Goal: Check status: Check status

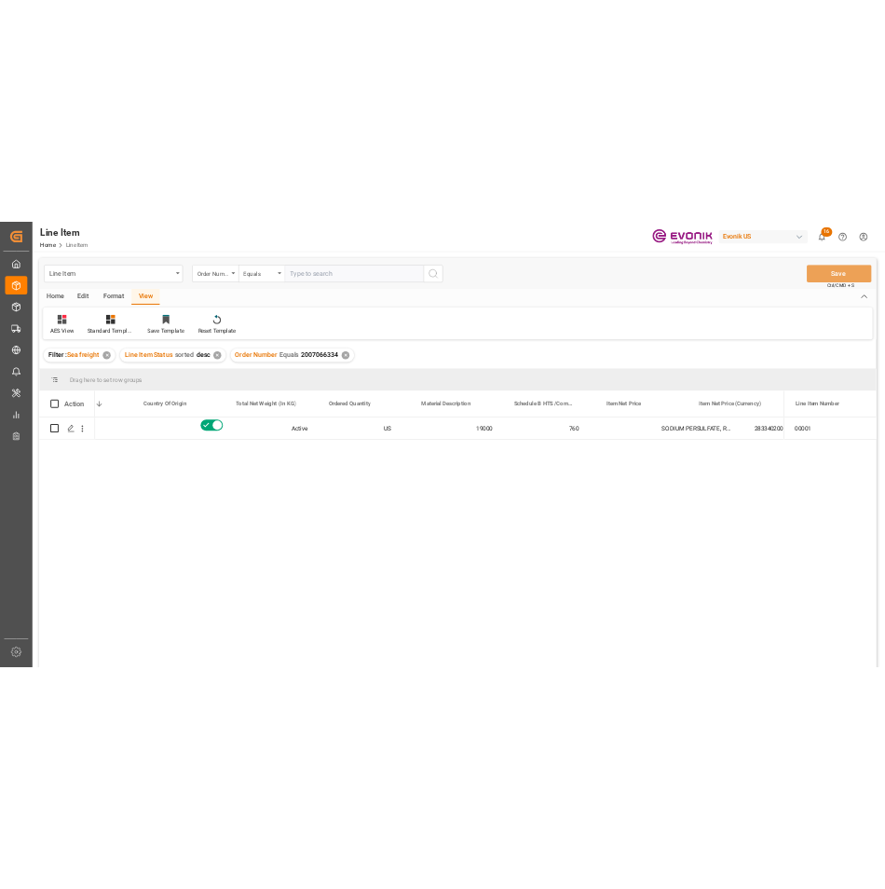
scroll to position [0, 484]
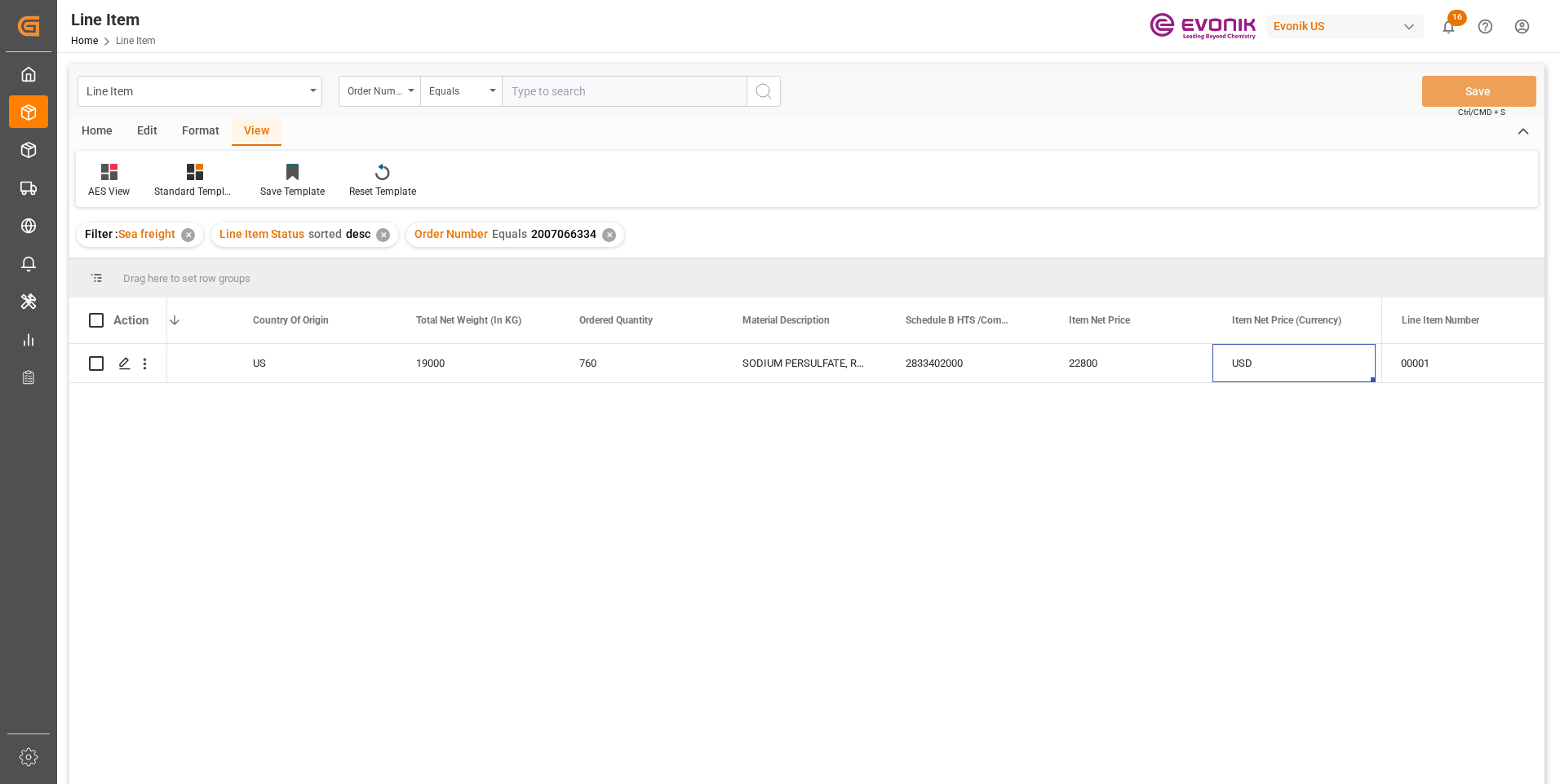
click at [538, 88] on input "text" at bounding box center [624, 91] width 245 height 31
paste input "0046459302"
type input "0046459302"
click at [762, 86] on icon "search button" at bounding box center [763, 91] width 19 height 19
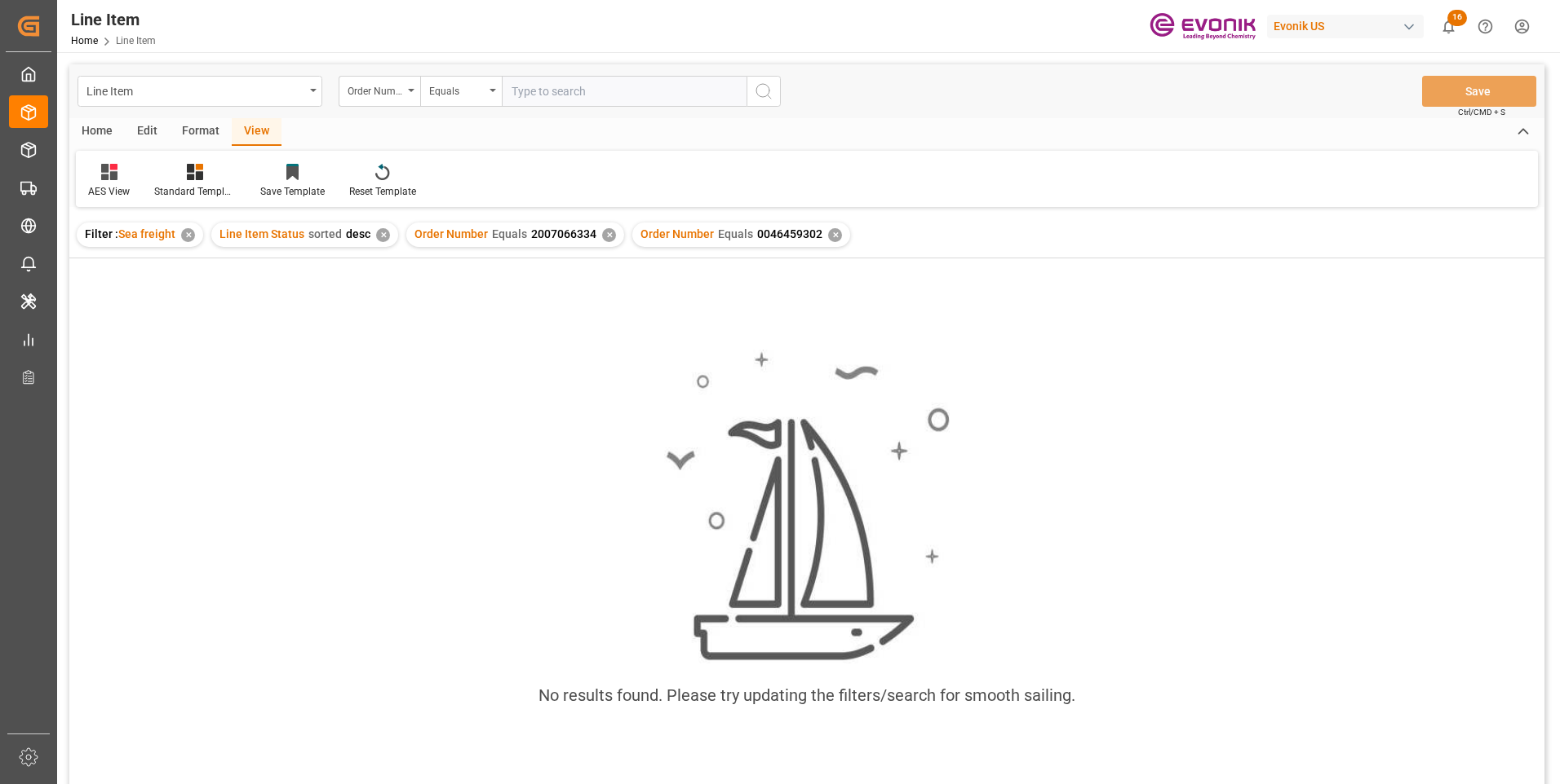
click at [603, 236] on div "✕" at bounding box center [609, 235] width 14 height 14
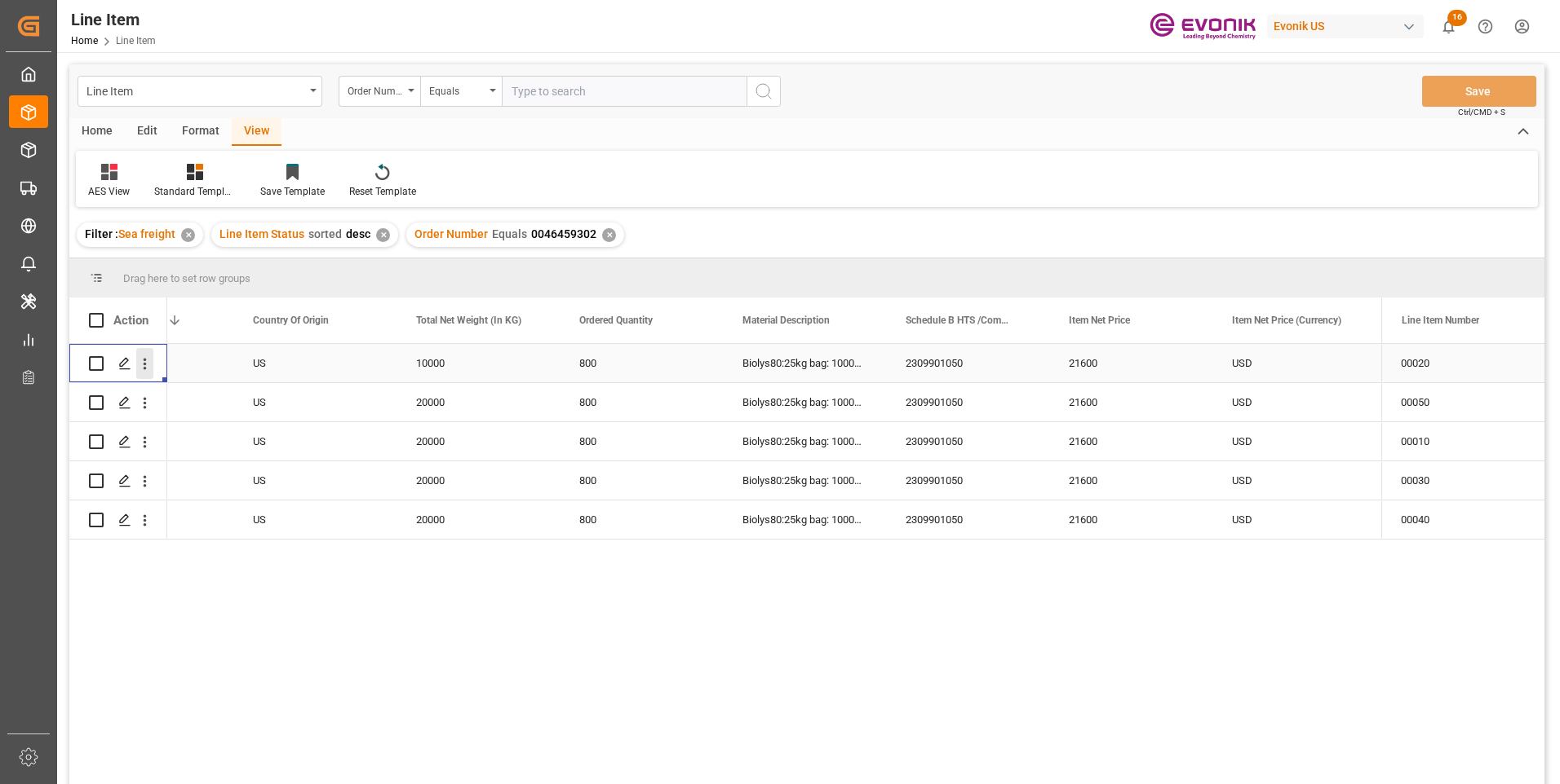
click at [146, 362] on icon "open menu" at bounding box center [145, 364] width 18 height 18
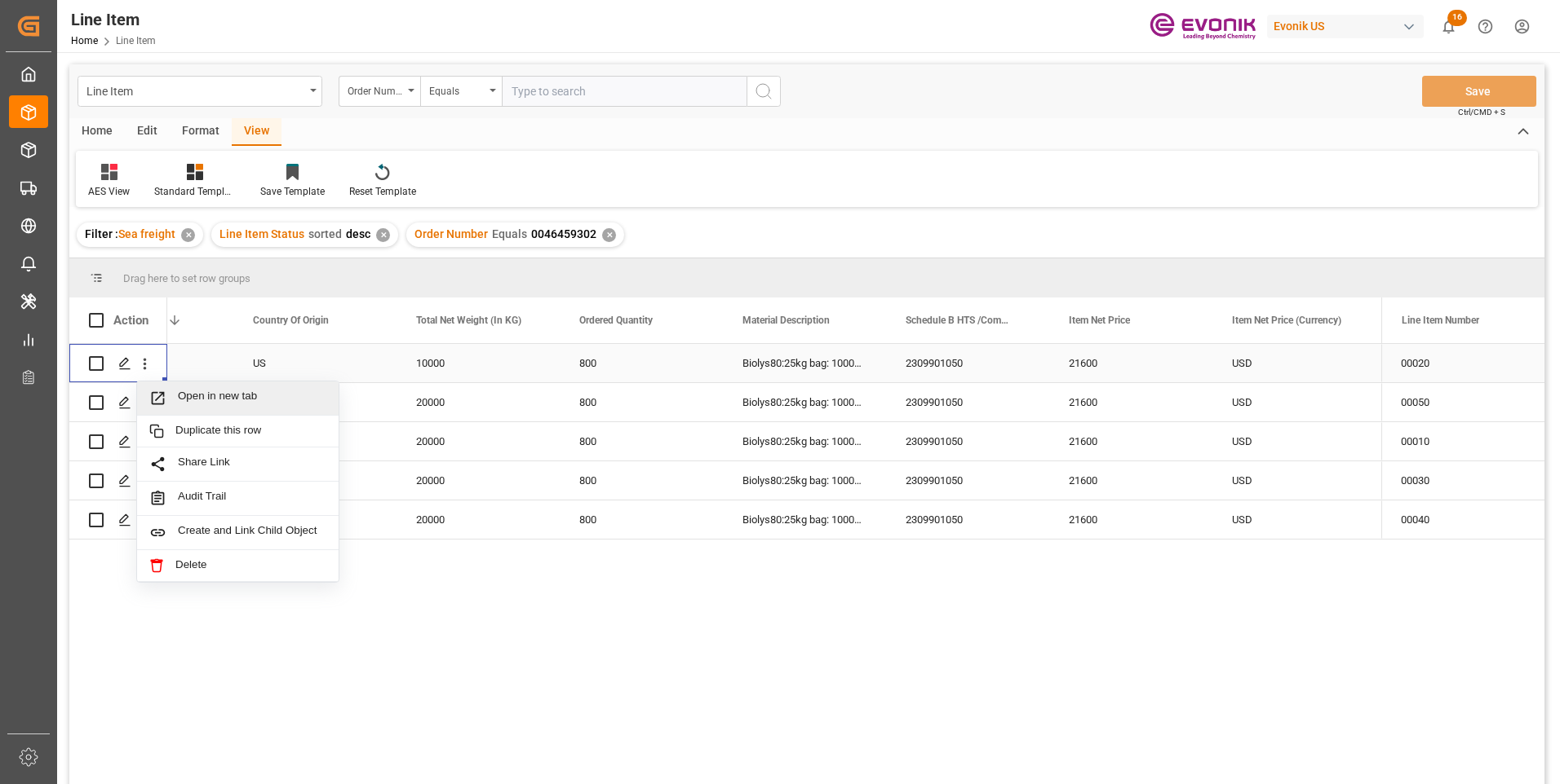
click at [177, 395] on span "Press SPACE to select this row." at bounding box center [164, 398] width 29 height 18
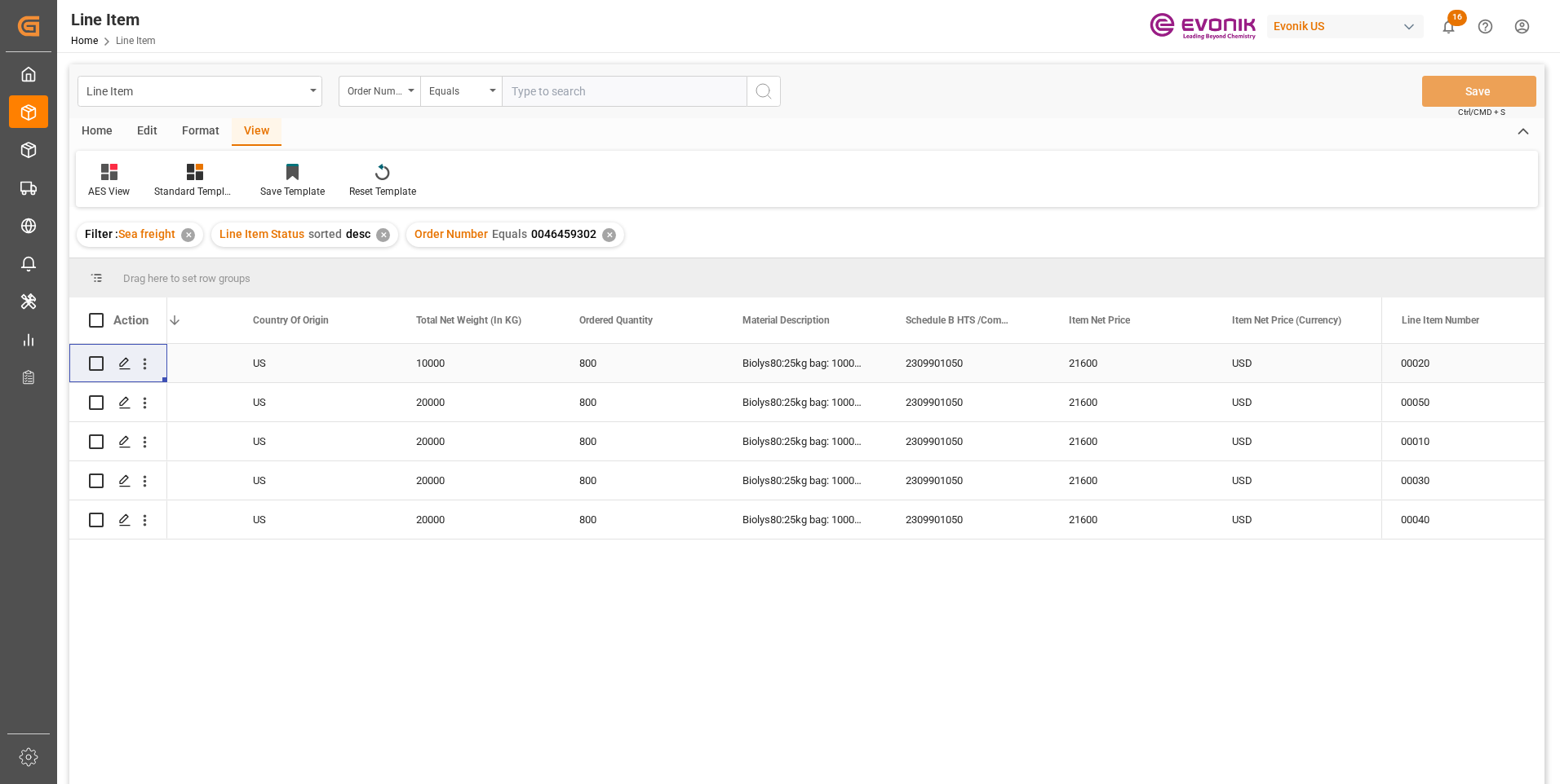
click at [1086, 365] on div "21600" at bounding box center [1130, 363] width 163 height 38
click at [1093, 396] on div "21600" at bounding box center [1130, 402] width 163 height 38
click at [1084, 441] on div "21600" at bounding box center [1130, 442] width 163 height 38
click at [1079, 484] on div "21600" at bounding box center [1130, 480] width 163 height 38
click at [1079, 522] on div "21600" at bounding box center [1130, 520] width 163 height 38
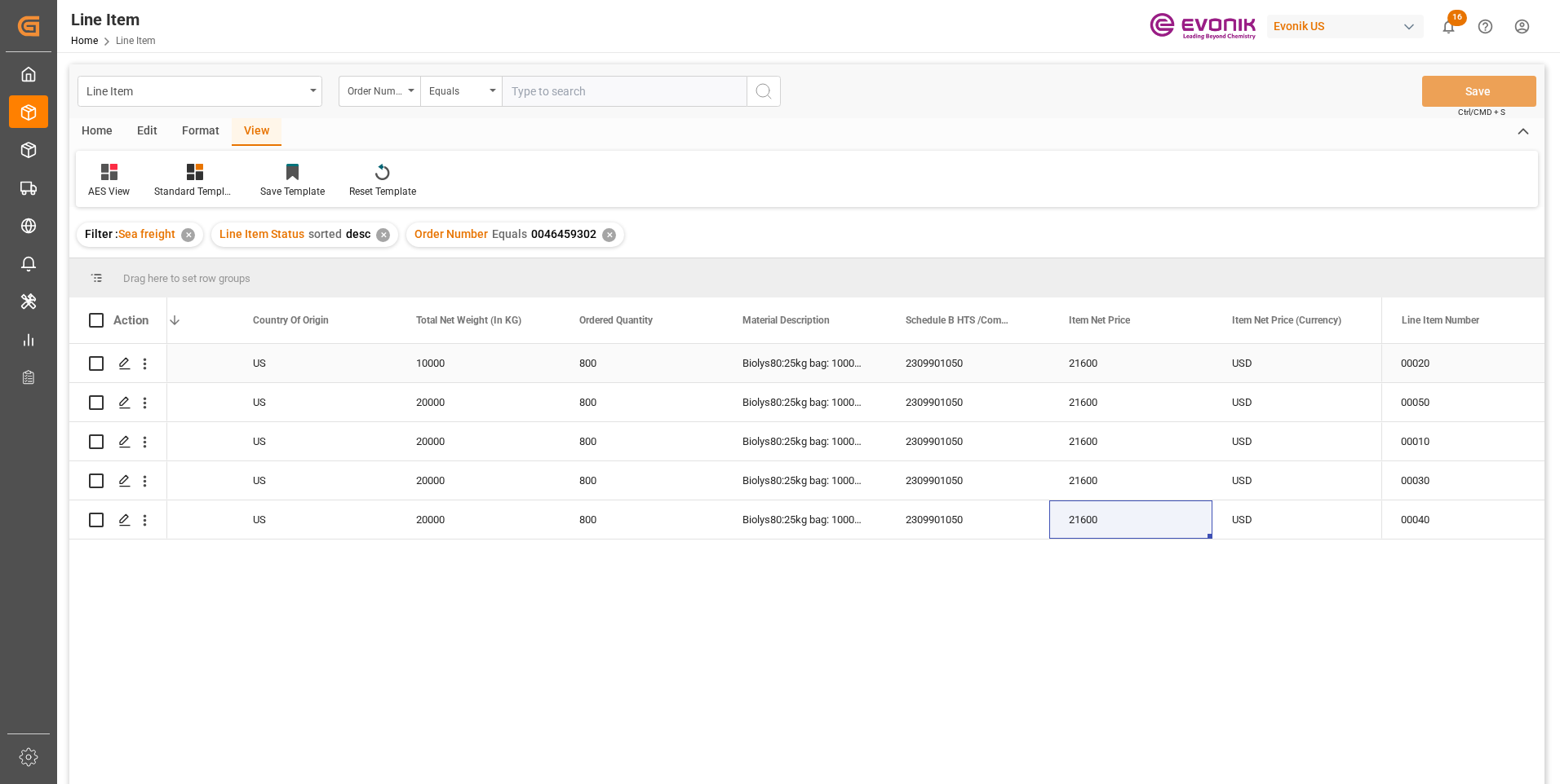
drag, startPoint x: 1094, startPoint y: 364, endPoint x: 1080, endPoint y: 424, distance: 61.6
click at [1094, 364] on div "21600" at bounding box center [1130, 363] width 163 height 38
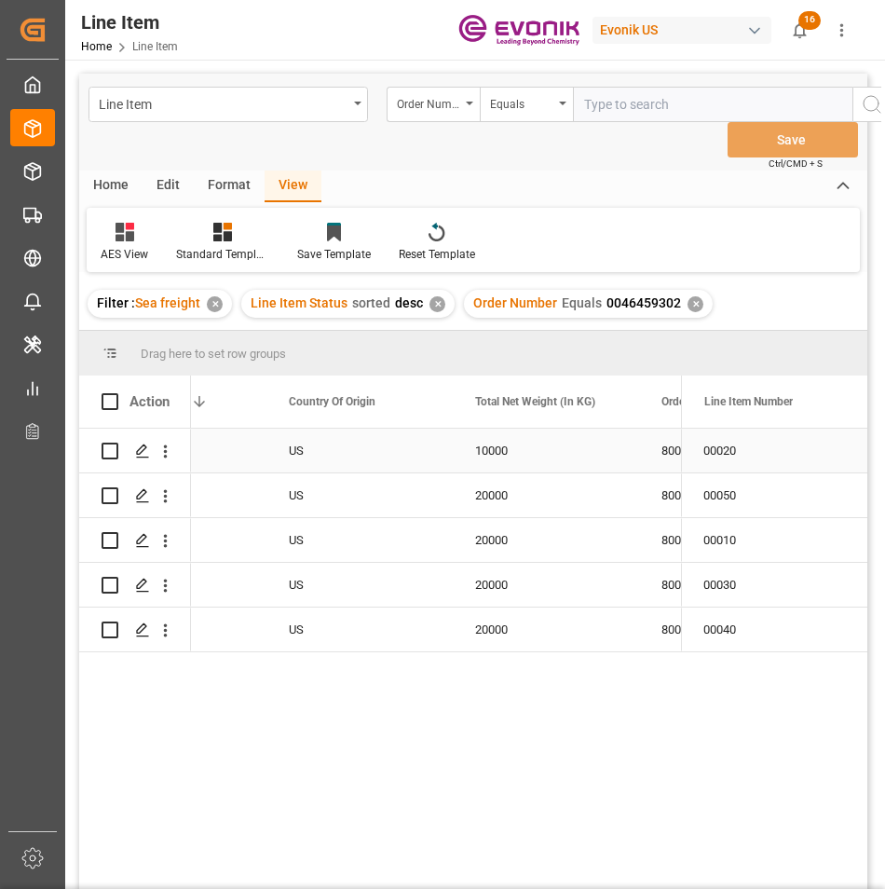
drag, startPoint x: 577, startPoint y: 448, endPoint x: 580, endPoint y: 460, distance: 12.7
click at [577, 448] on div "10000" at bounding box center [546, 451] width 186 height 44
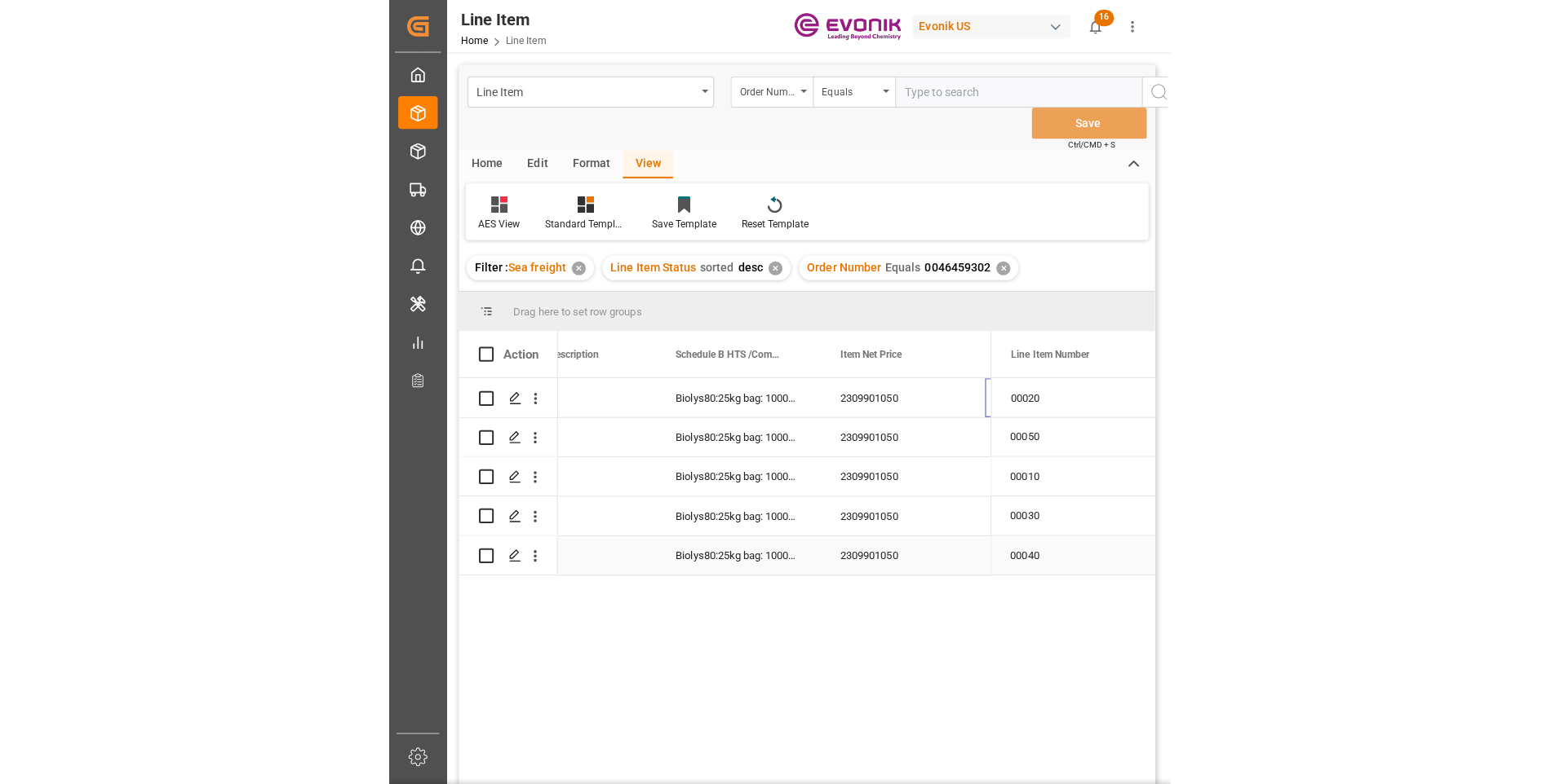
scroll to position [0, 1045]
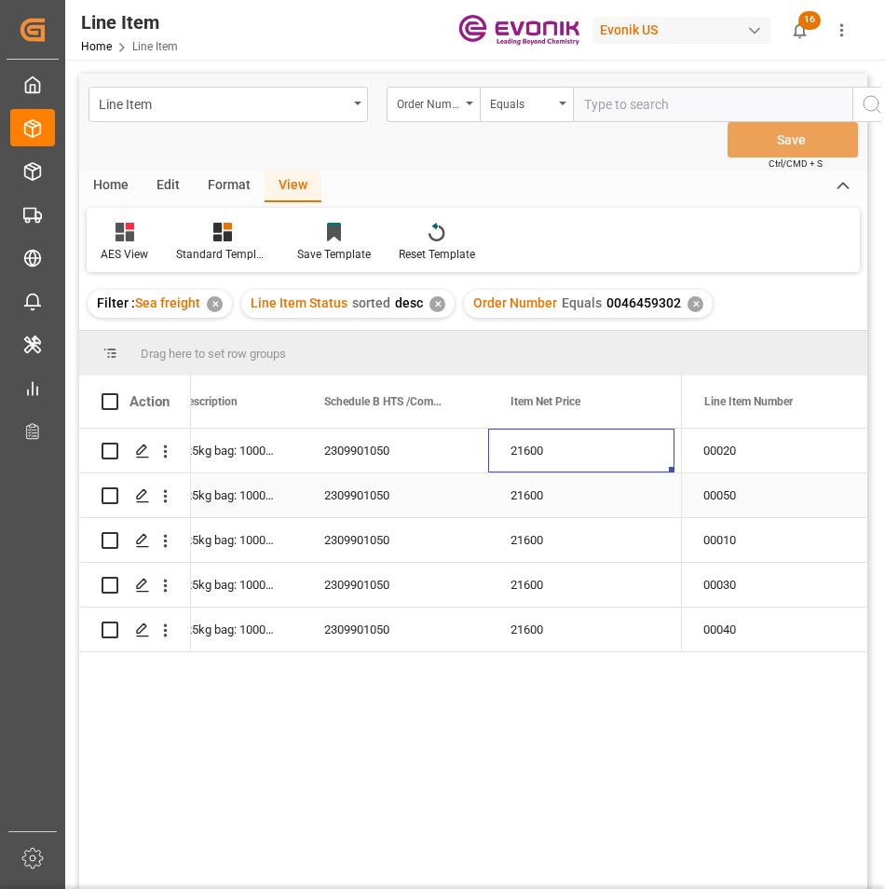
click at [533, 489] on div "21600" at bounding box center [581, 495] width 186 height 44
click at [535, 538] on div "21600" at bounding box center [581, 540] width 186 height 44
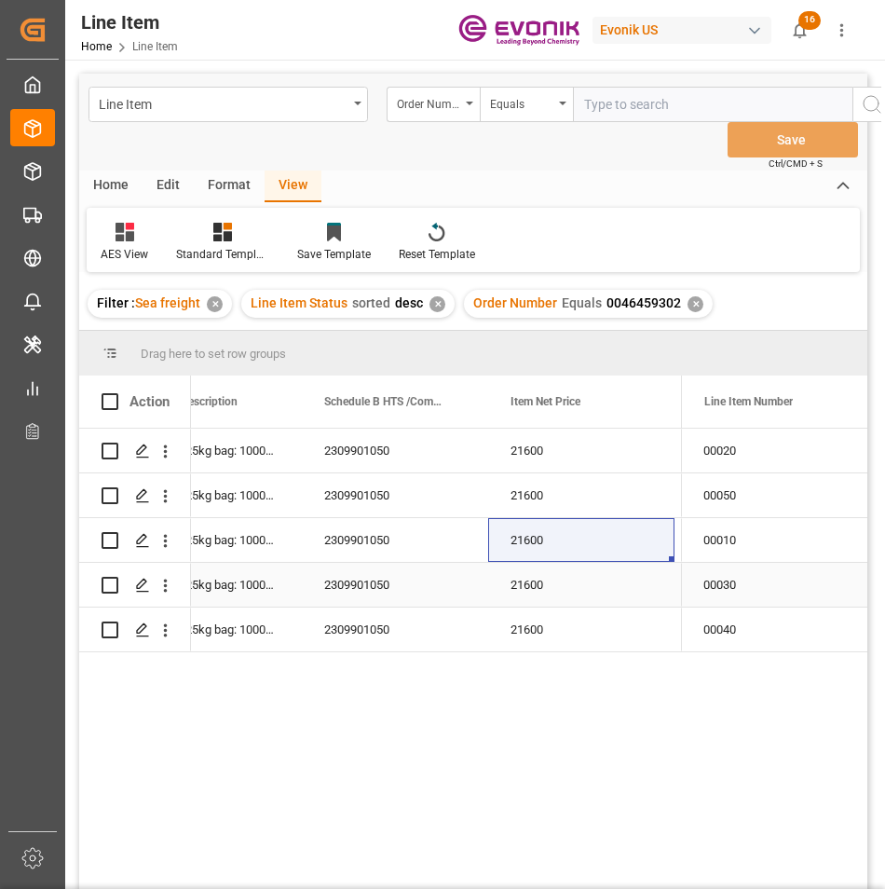
click at [534, 581] on div "21600" at bounding box center [581, 585] width 186 height 44
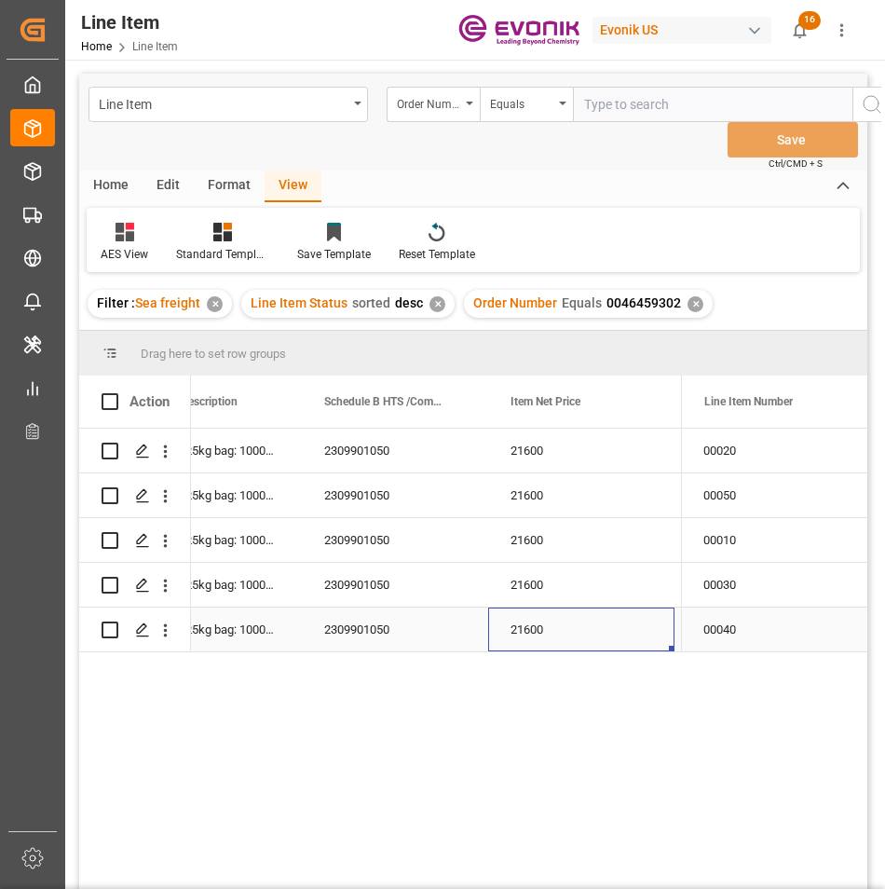
click at [575, 635] on div "21600" at bounding box center [581, 630] width 186 height 44
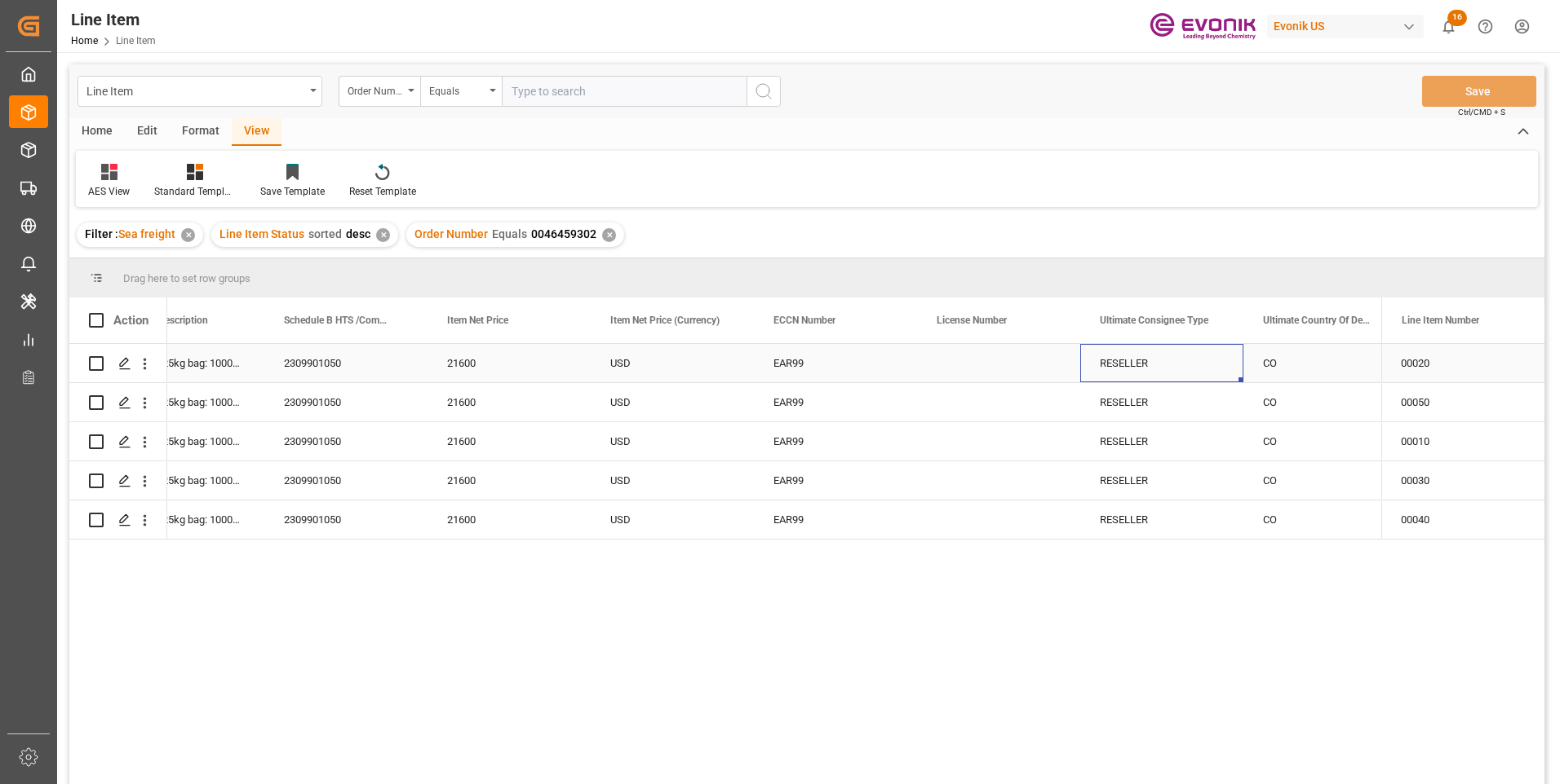
click at [1132, 365] on div "RESELLER" at bounding box center [1162, 363] width 163 height 38
click at [537, 91] on input "text" at bounding box center [624, 91] width 245 height 31
paste input "2007079395"
type input "2007079395"
click at [759, 88] on icon "search button" at bounding box center [763, 91] width 19 height 19
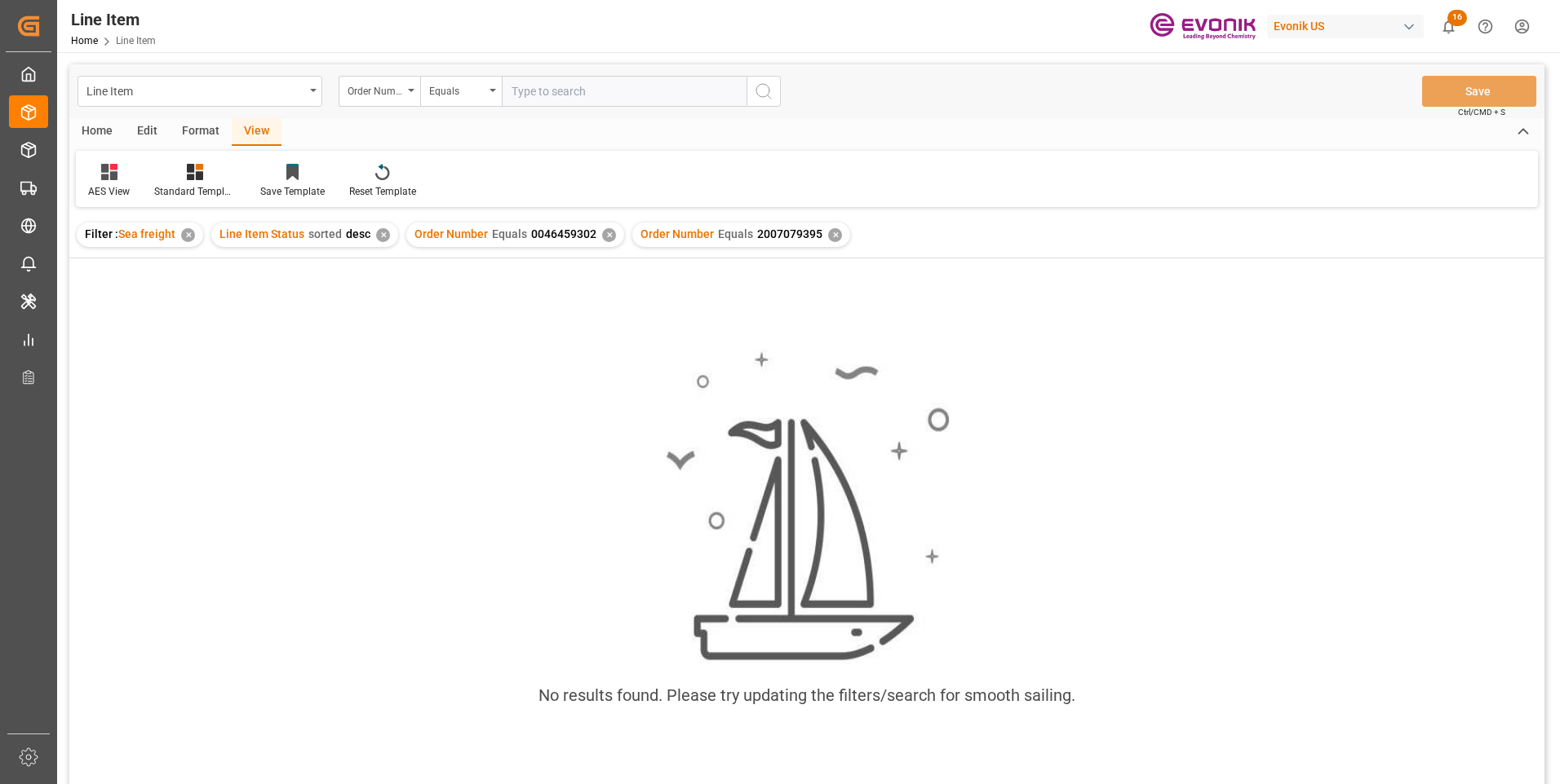
click at [603, 234] on div "✕" at bounding box center [609, 235] width 14 height 14
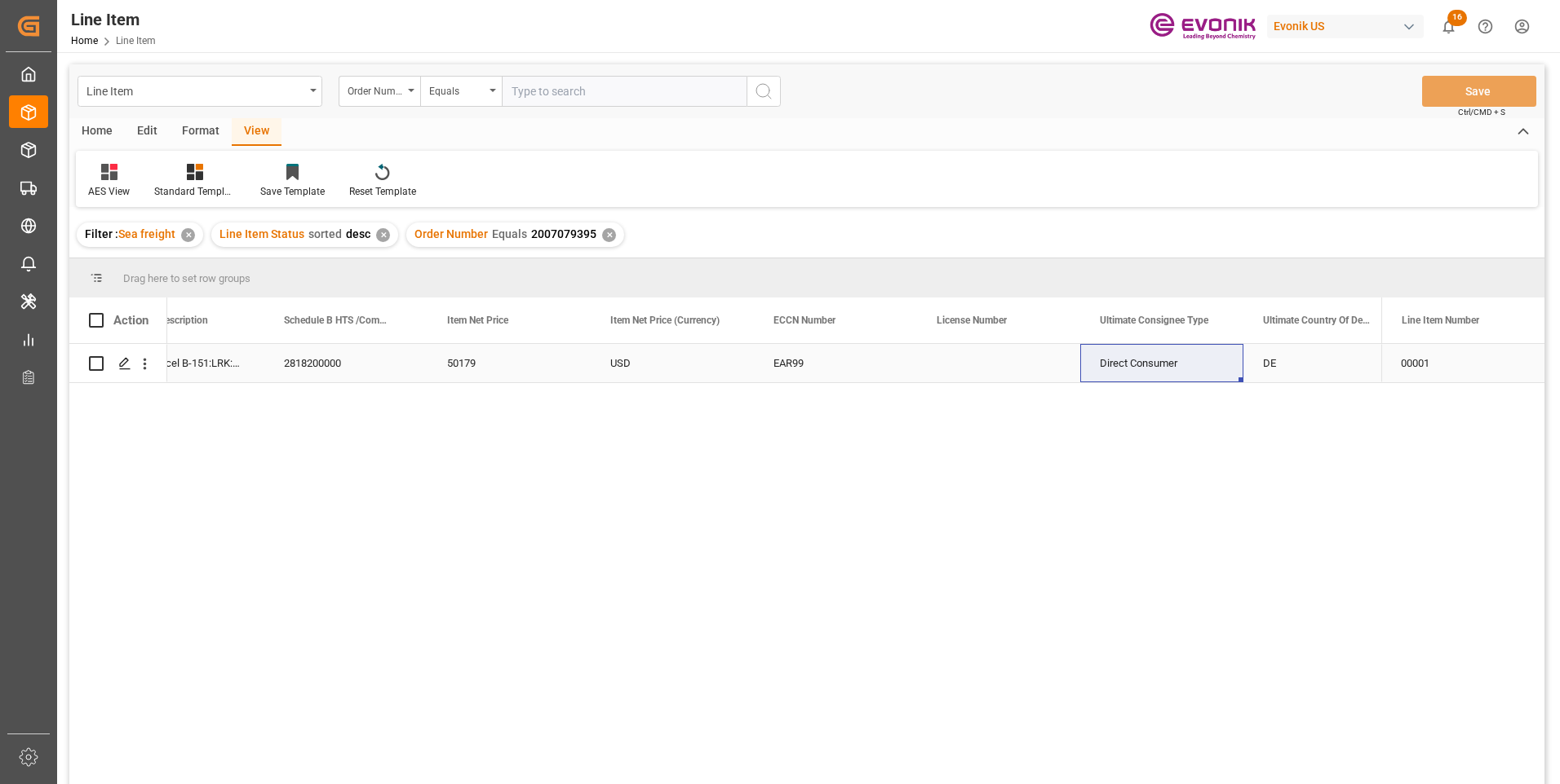
click at [628, 366] on div "USD" at bounding box center [672, 363] width 163 height 38
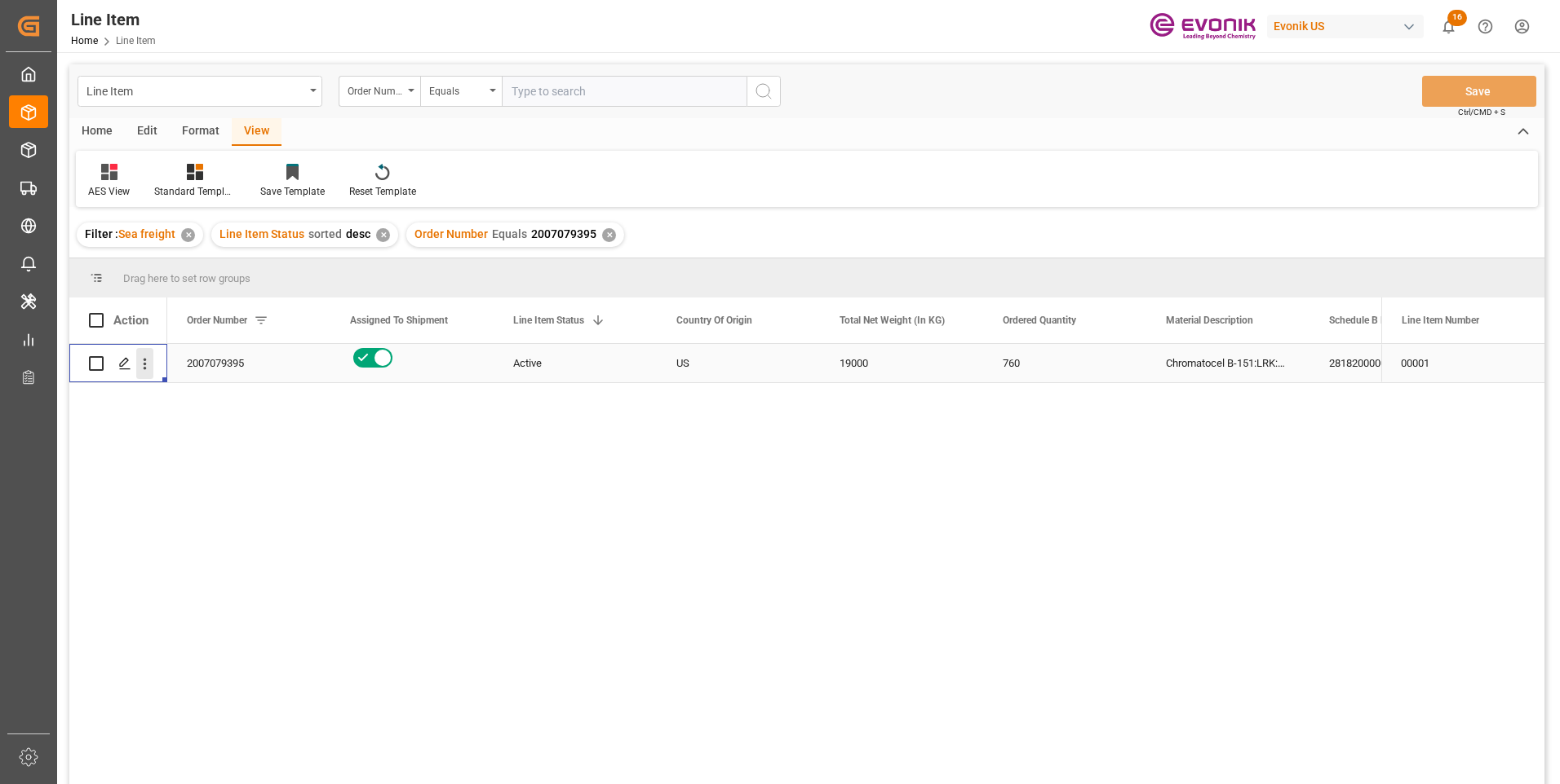
click at [148, 368] on icon "open menu" at bounding box center [145, 364] width 18 height 18
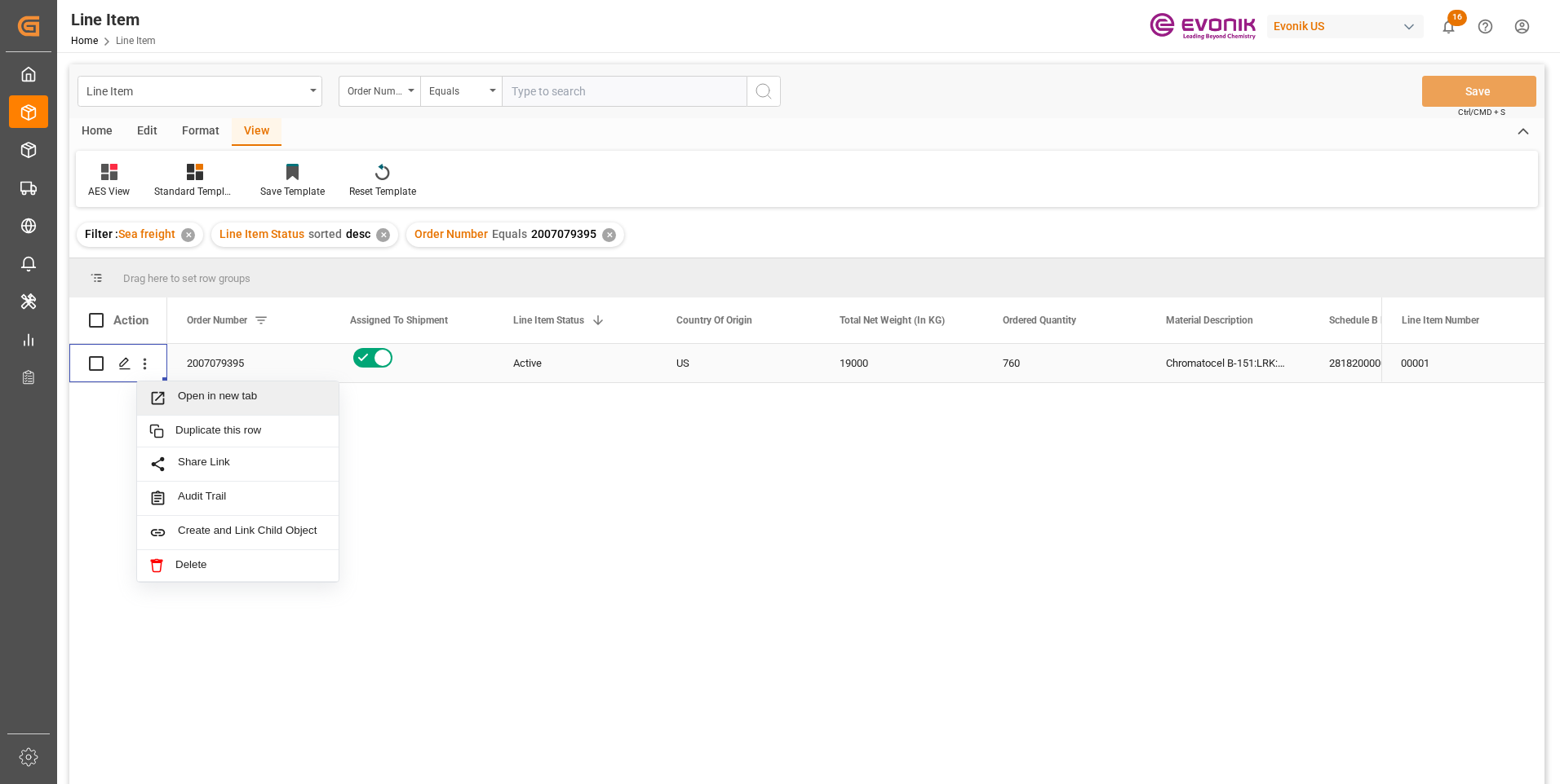
click at [179, 394] on span "Open in new tab" at bounding box center [252, 398] width 149 height 18
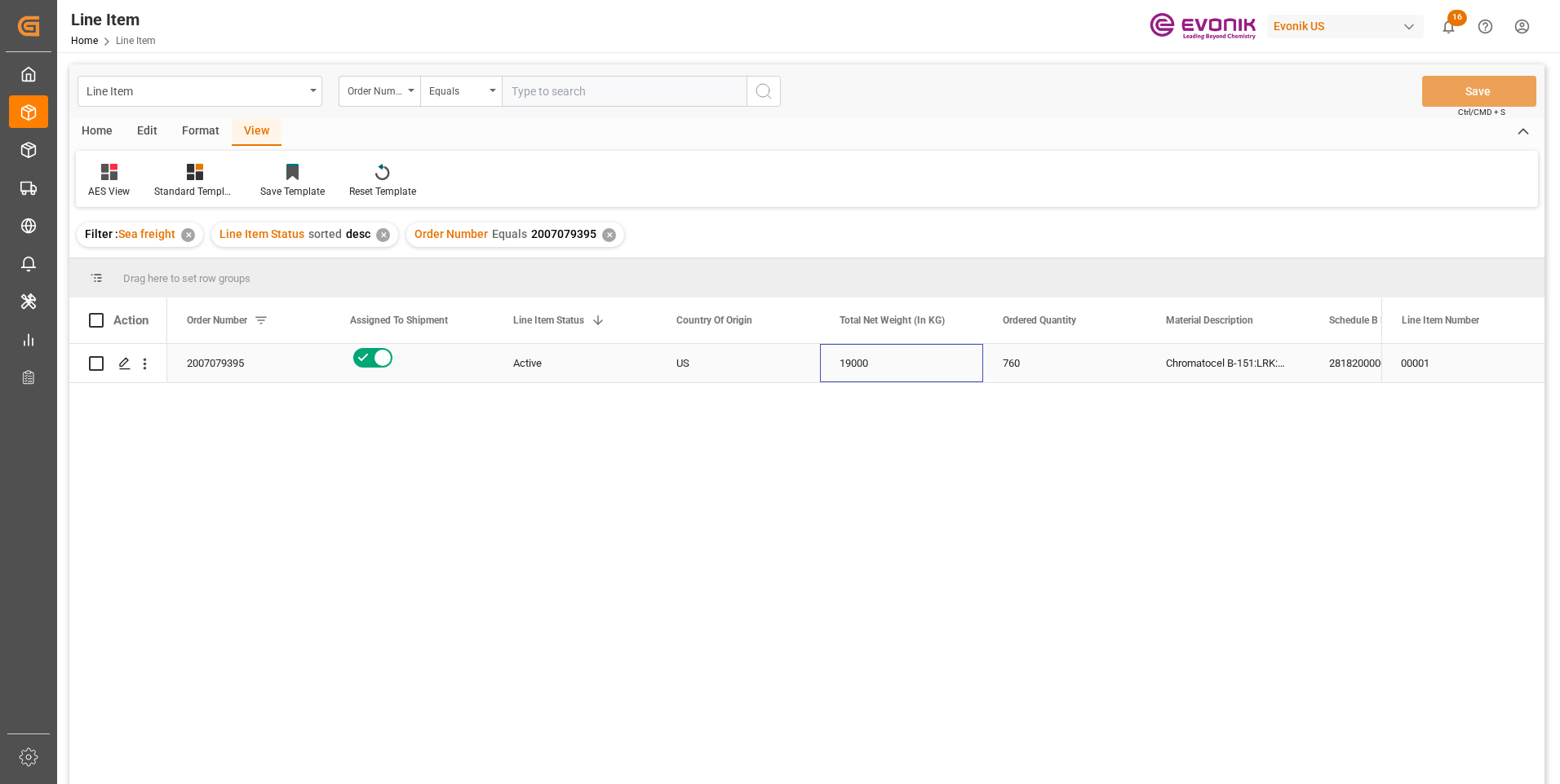
click at [862, 362] on div "19000" at bounding box center [901, 363] width 163 height 38
click at [1251, 364] on div "Chromatocel B-151:LRK:25KG/Bag" at bounding box center [1227, 363] width 163 height 38
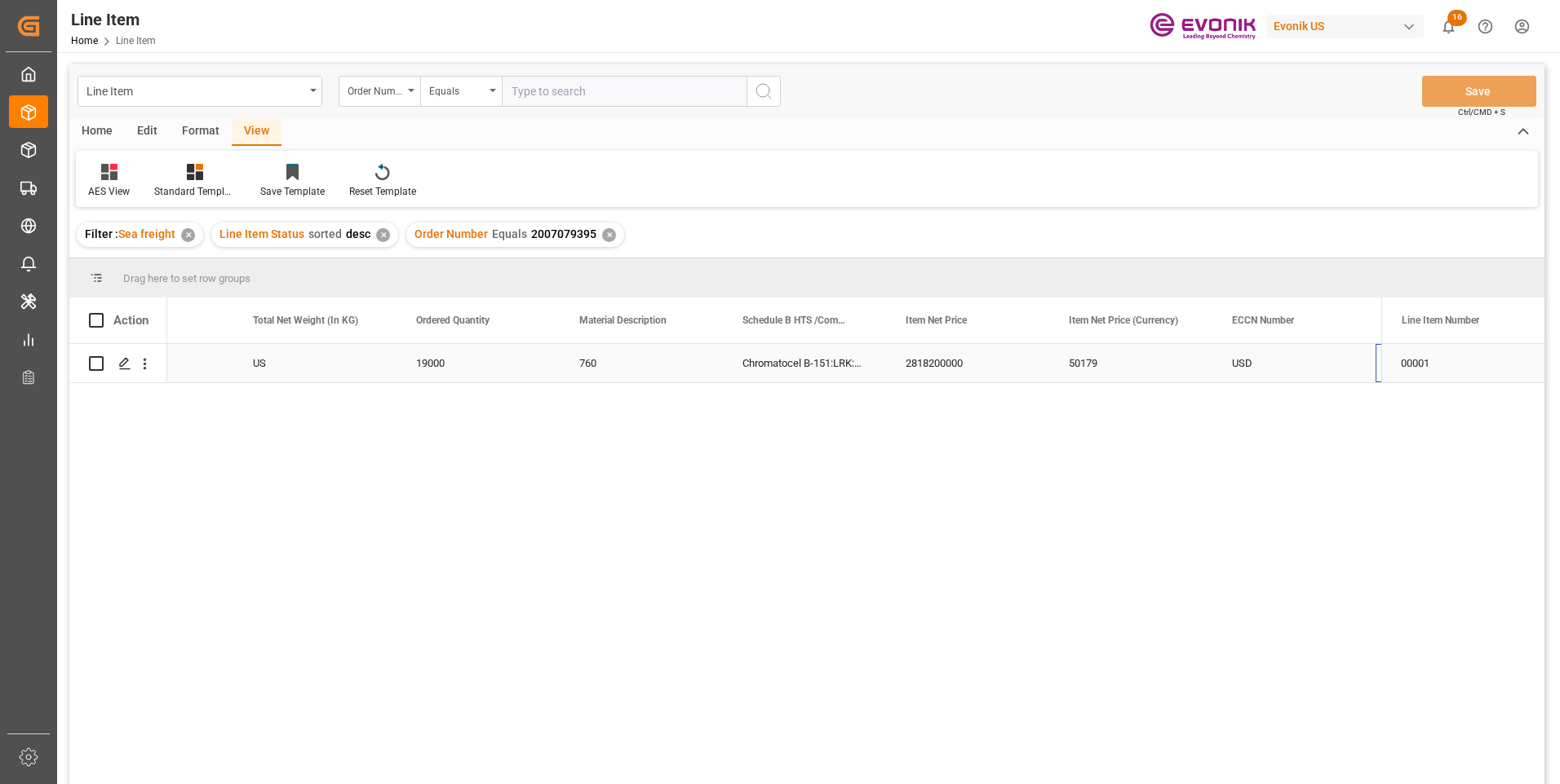
scroll to position [0, 587]
click at [924, 362] on div "50179" at bounding box center [967, 363] width 163 height 38
click at [284, 358] on div "19000" at bounding box center [314, 363] width 163 height 38
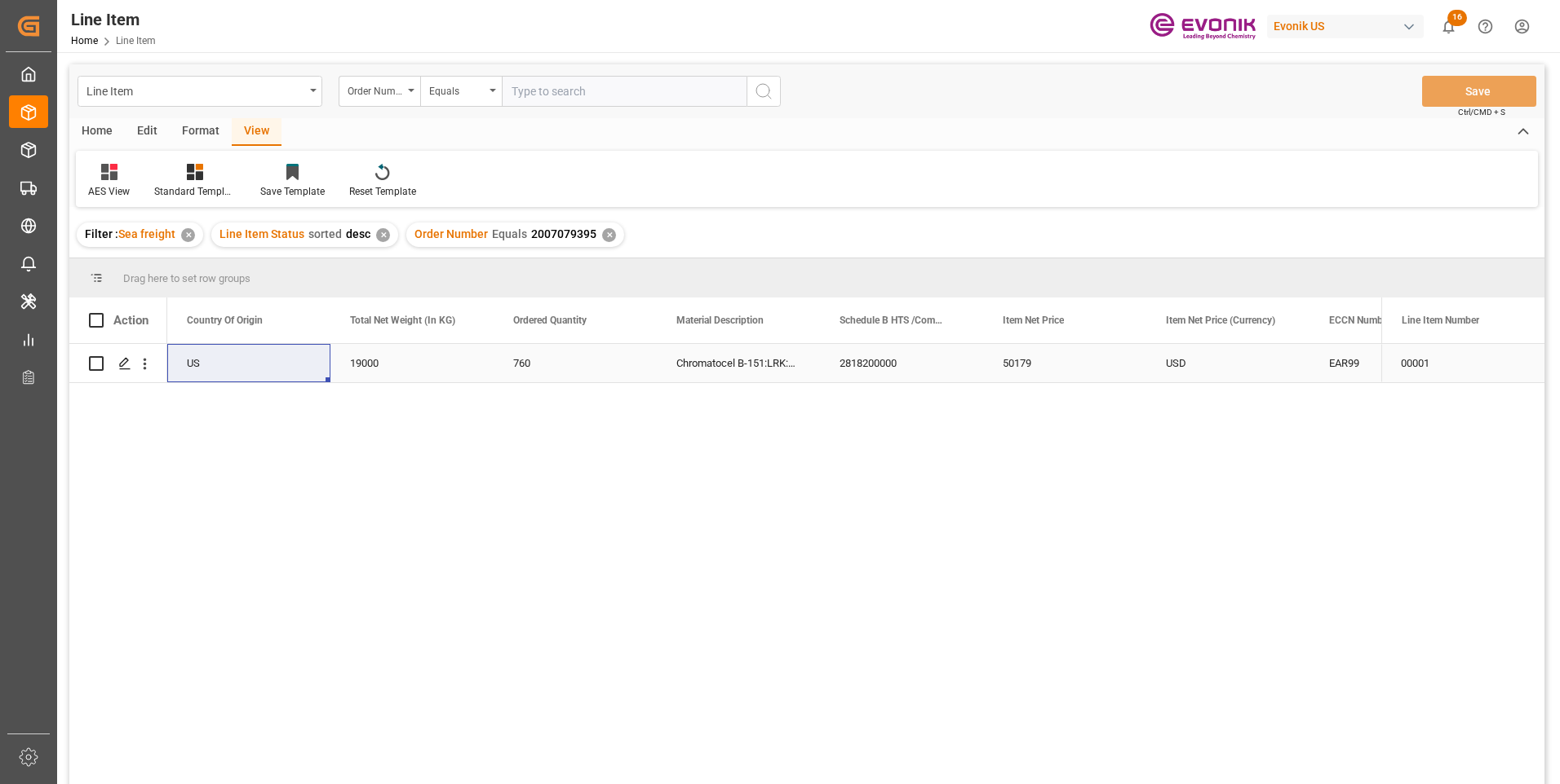
click at [1168, 373] on div "USD" at bounding box center [1227, 363] width 163 height 38
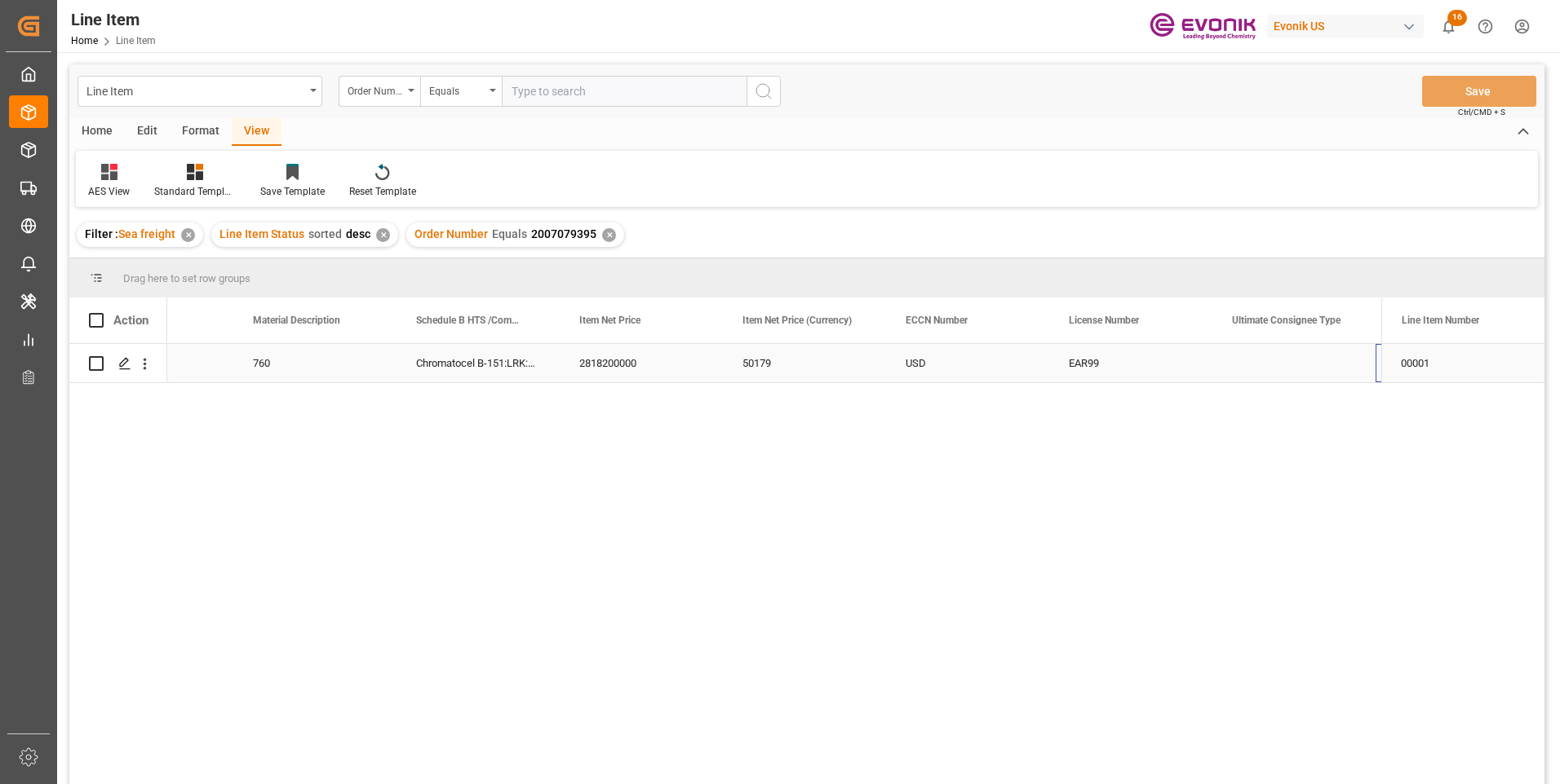
scroll to position [0, 1076]
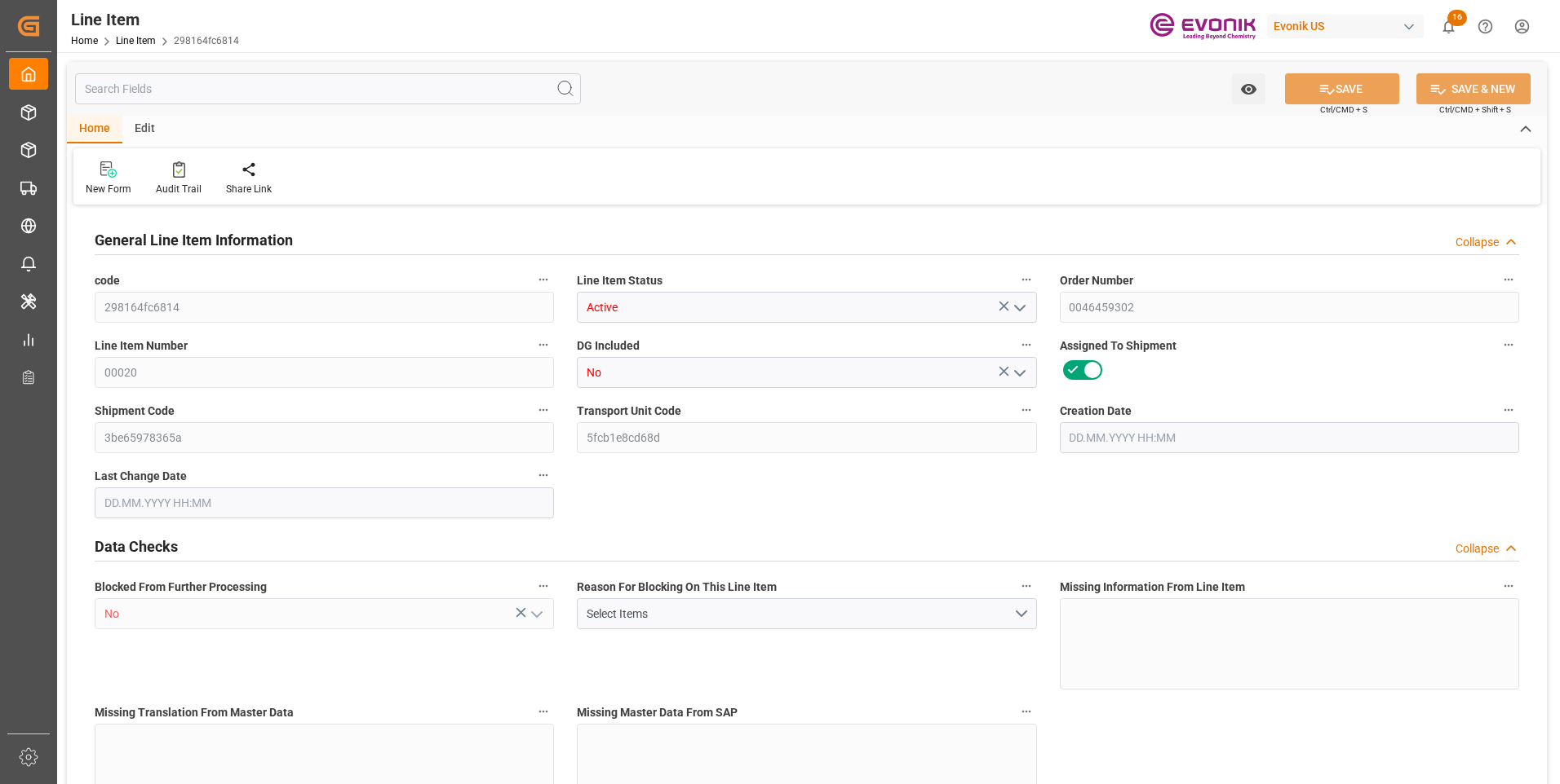
type input "20"
type input "10060"
type input "10000"
type input "13.87"
type input "400"
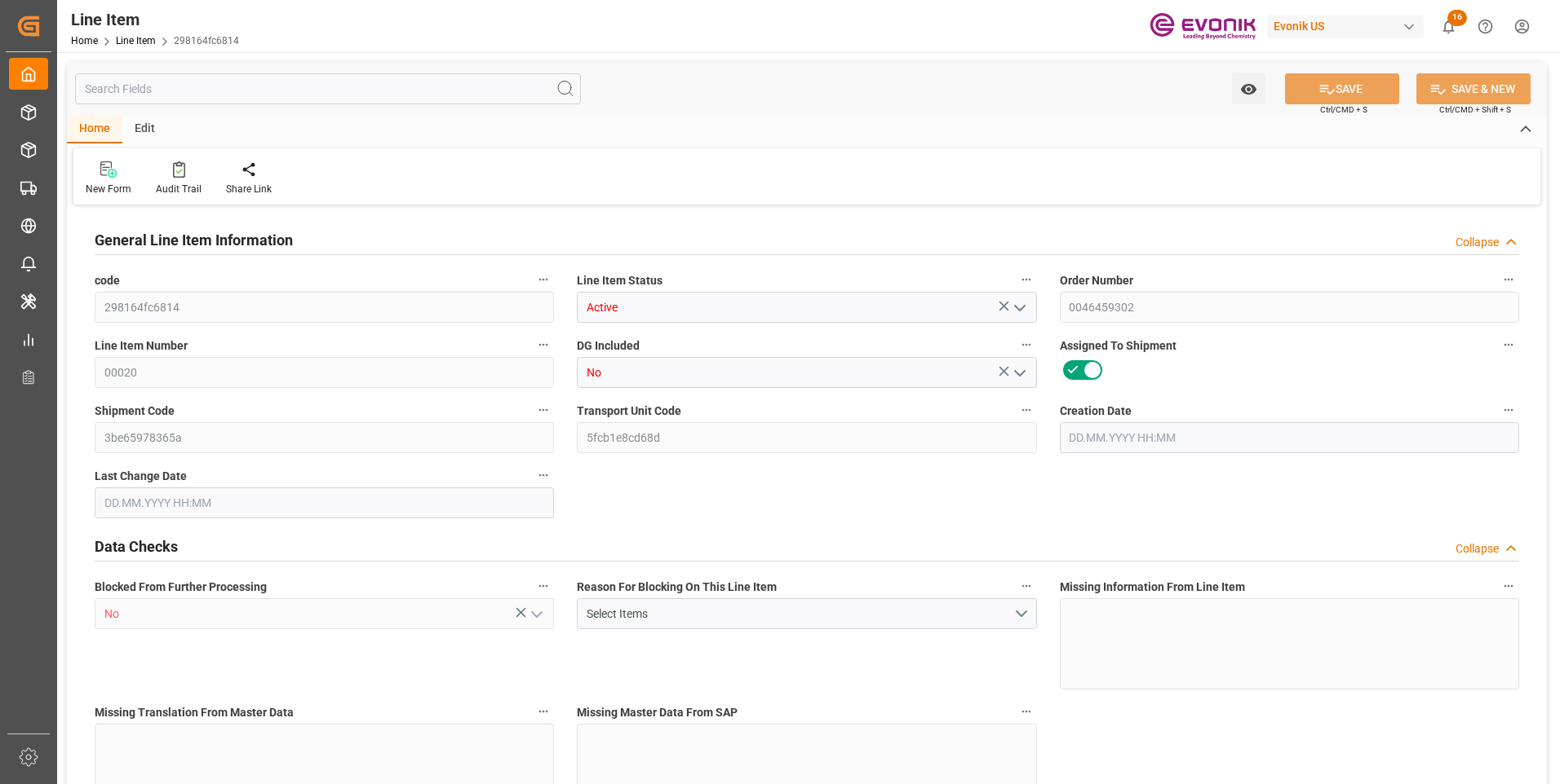
type input "21600"
type input "800"
type input "20000"
type input "20120"
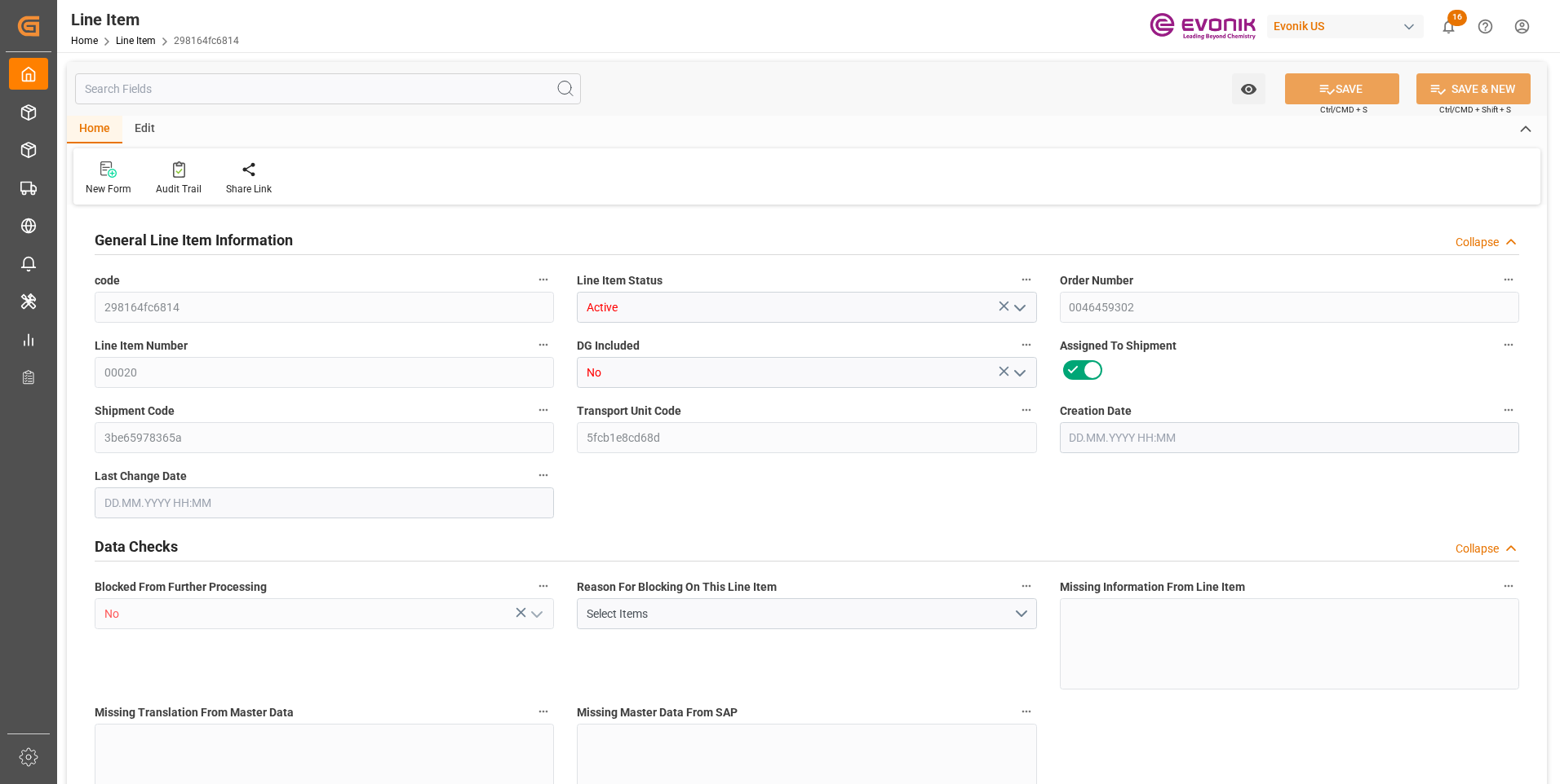
type input "20540"
type input "20000"
type input "27.74"
type input "27740"
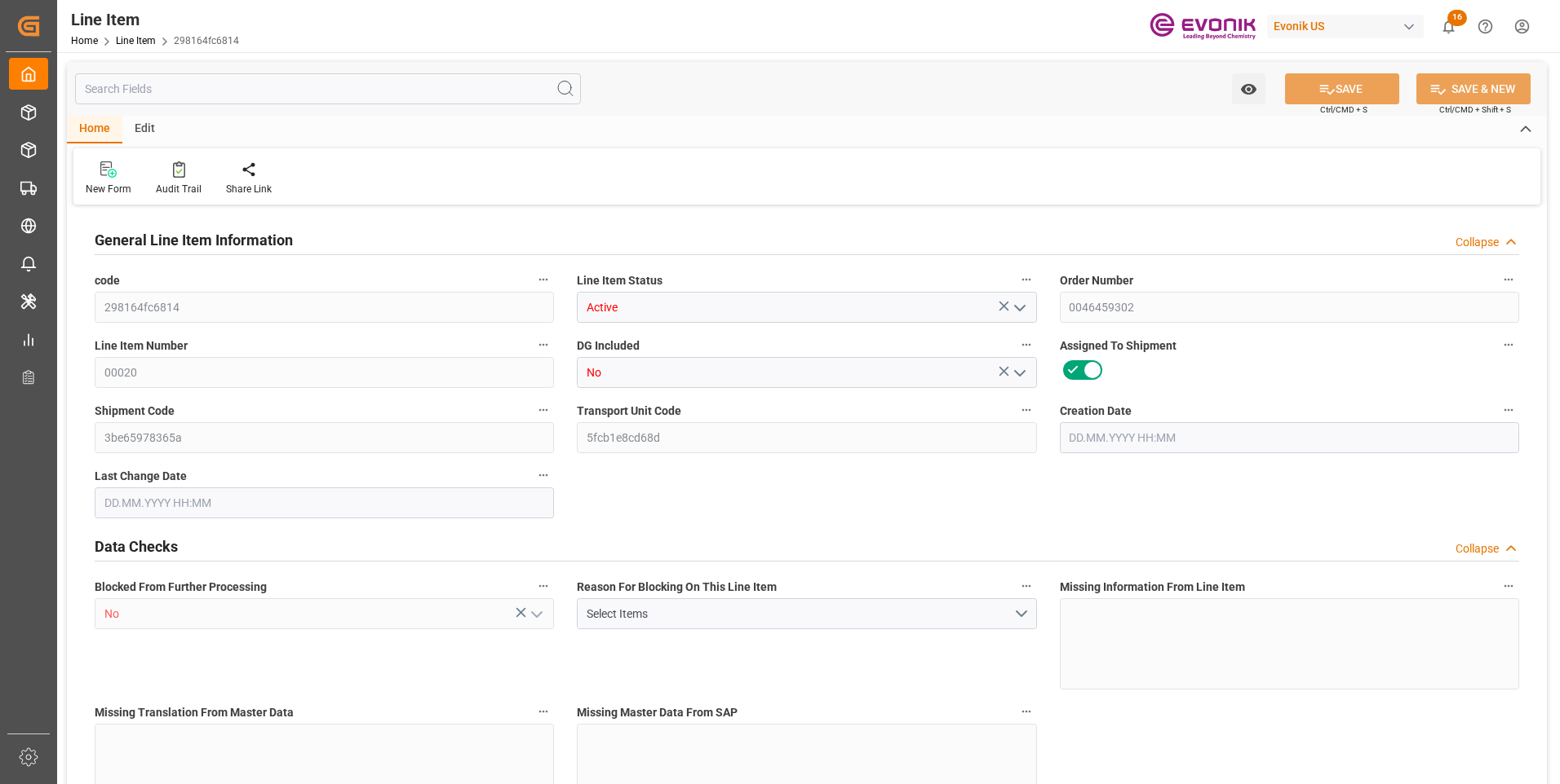
type input "400"
type input "10060"
type input "10000"
type input "13.87"
type input "[DATE] 13:00"
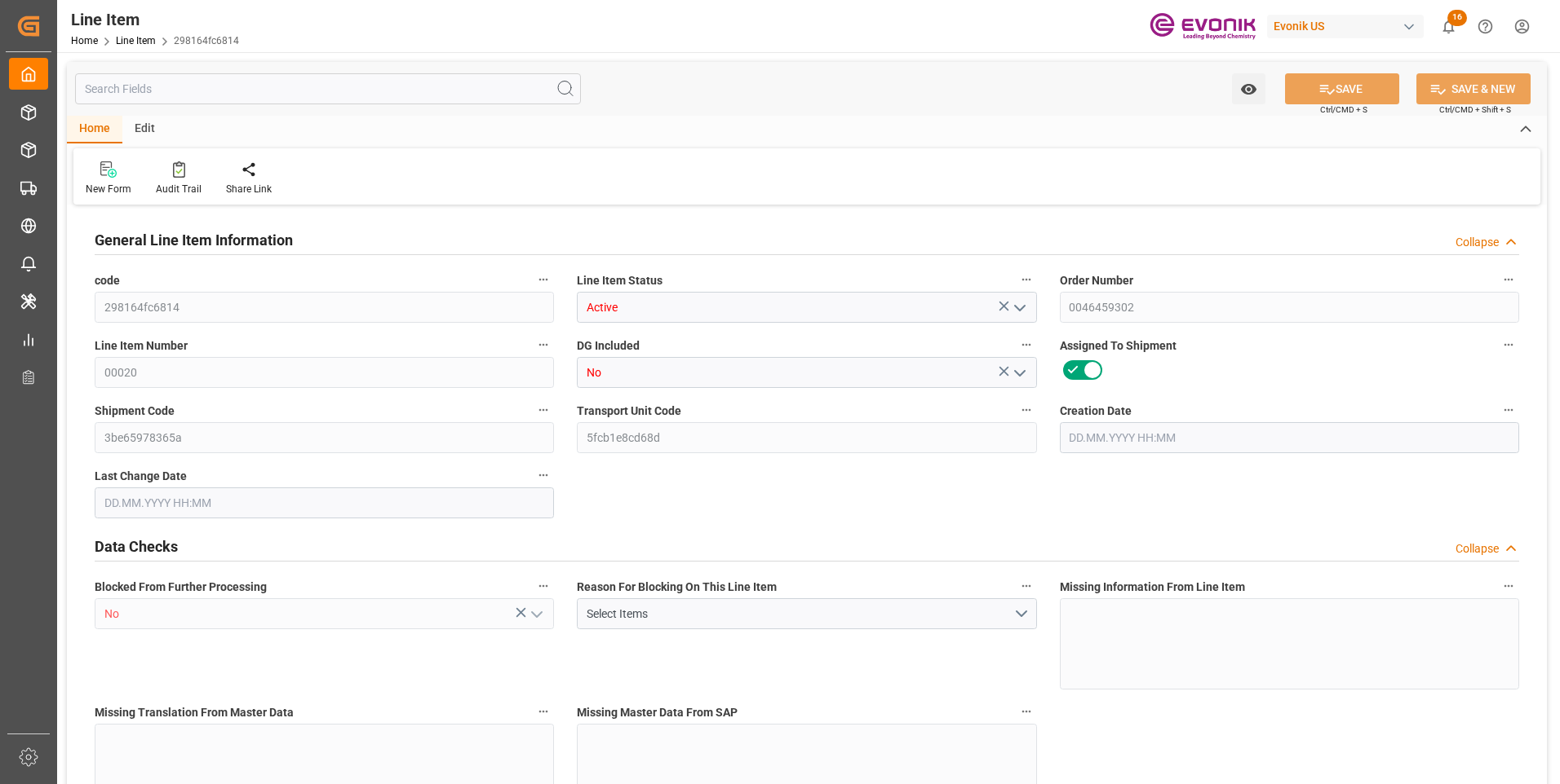
type input "[DATE] 11:59"
type input "[DATE]"
click at [260, 89] on input "text" at bounding box center [328, 88] width 506 height 31
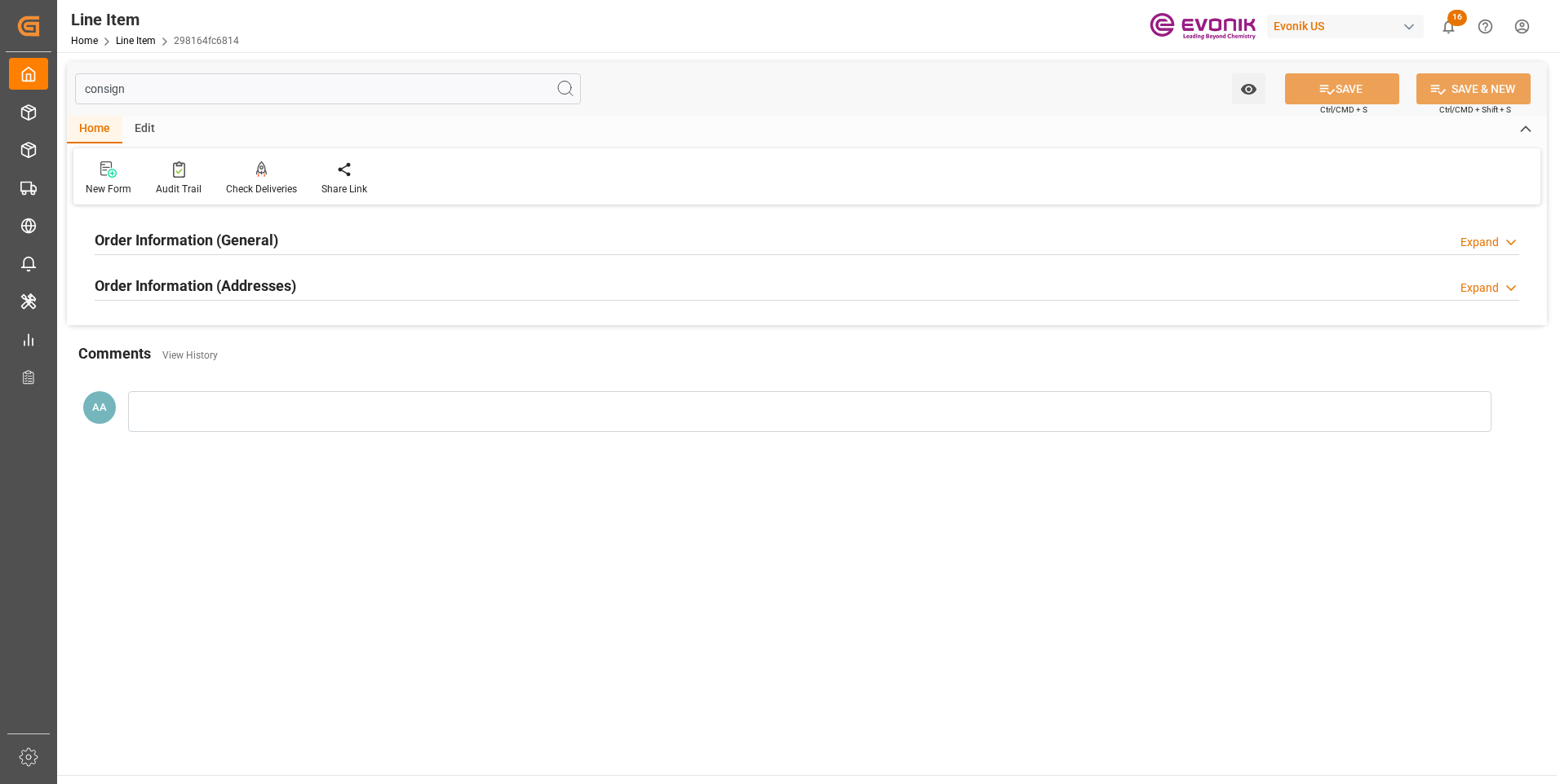
type input "consign"
click at [263, 245] on h2 "Order Information (General)" at bounding box center [186, 240] width 184 height 22
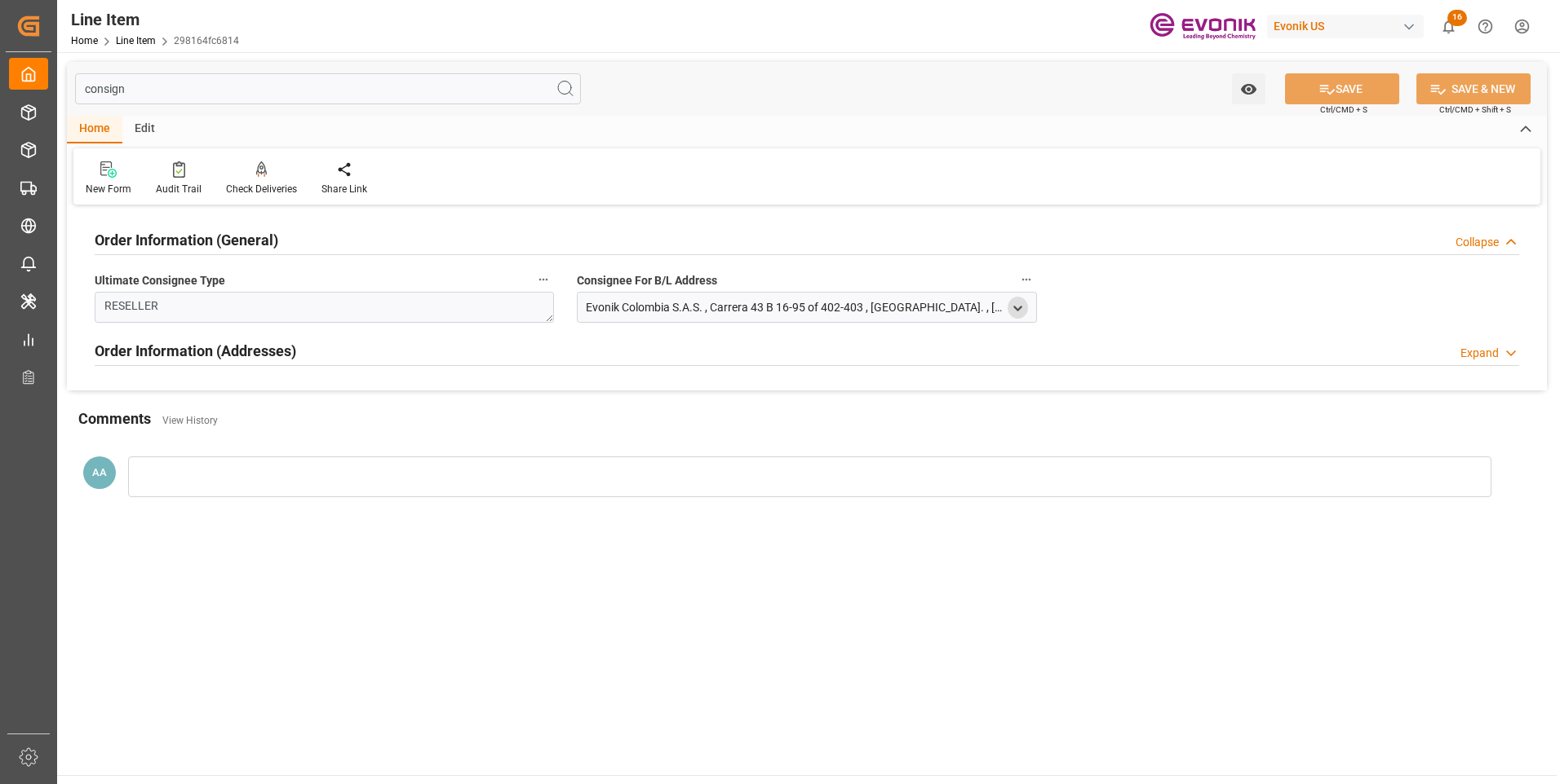
click at [1018, 312] on icon "open menu" at bounding box center [1017, 309] width 14 height 14
drag, startPoint x: 591, startPoint y: 391, endPoint x: 672, endPoint y: 388, distance: 81.1
click at [672, 388] on input "Evonik Colombia S.A.S." at bounding box center [803, 393] width 425 height 18
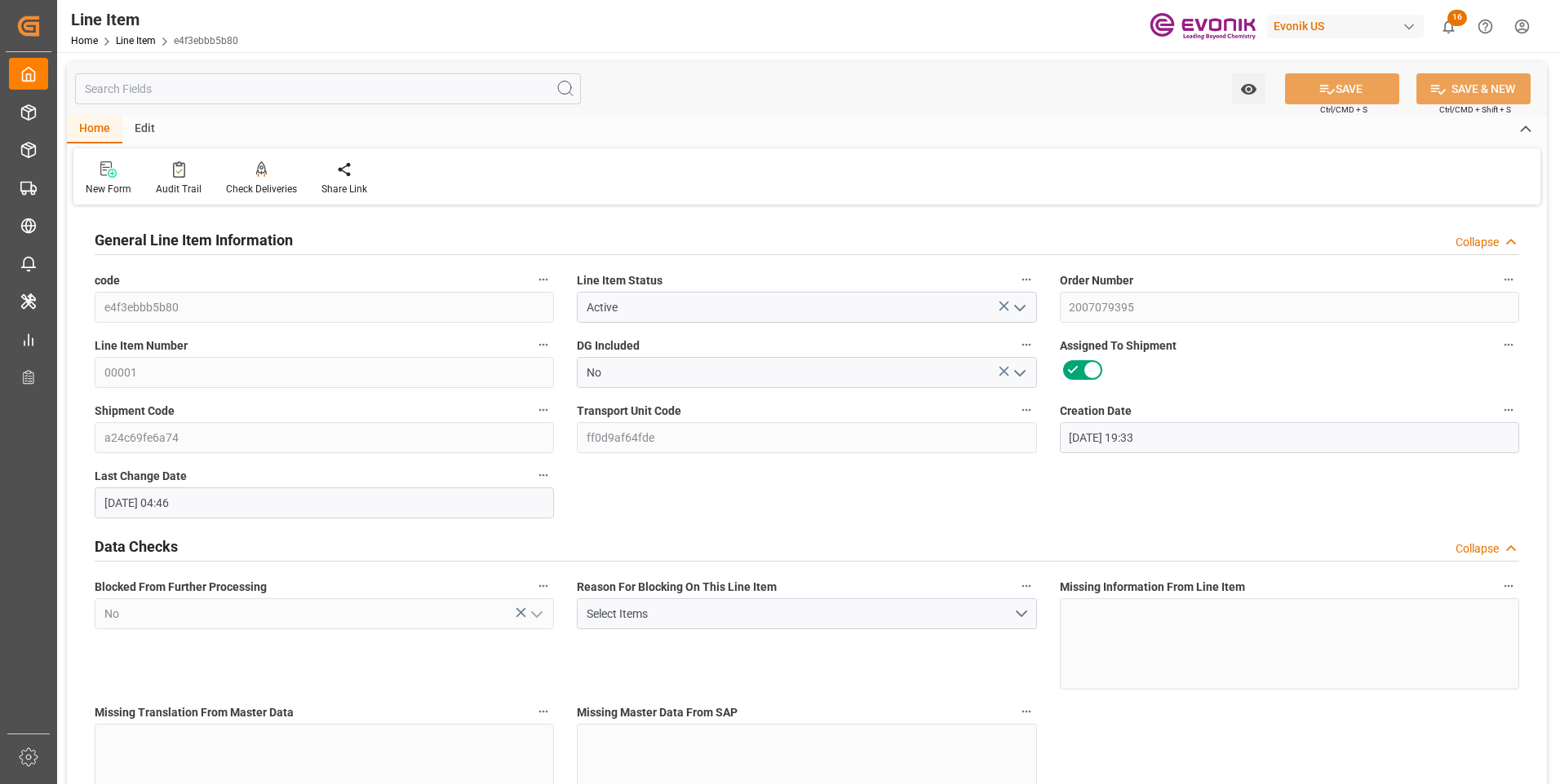
click at [258, 88] on input "text" at bounding box center [328, 88] width 506 height 31
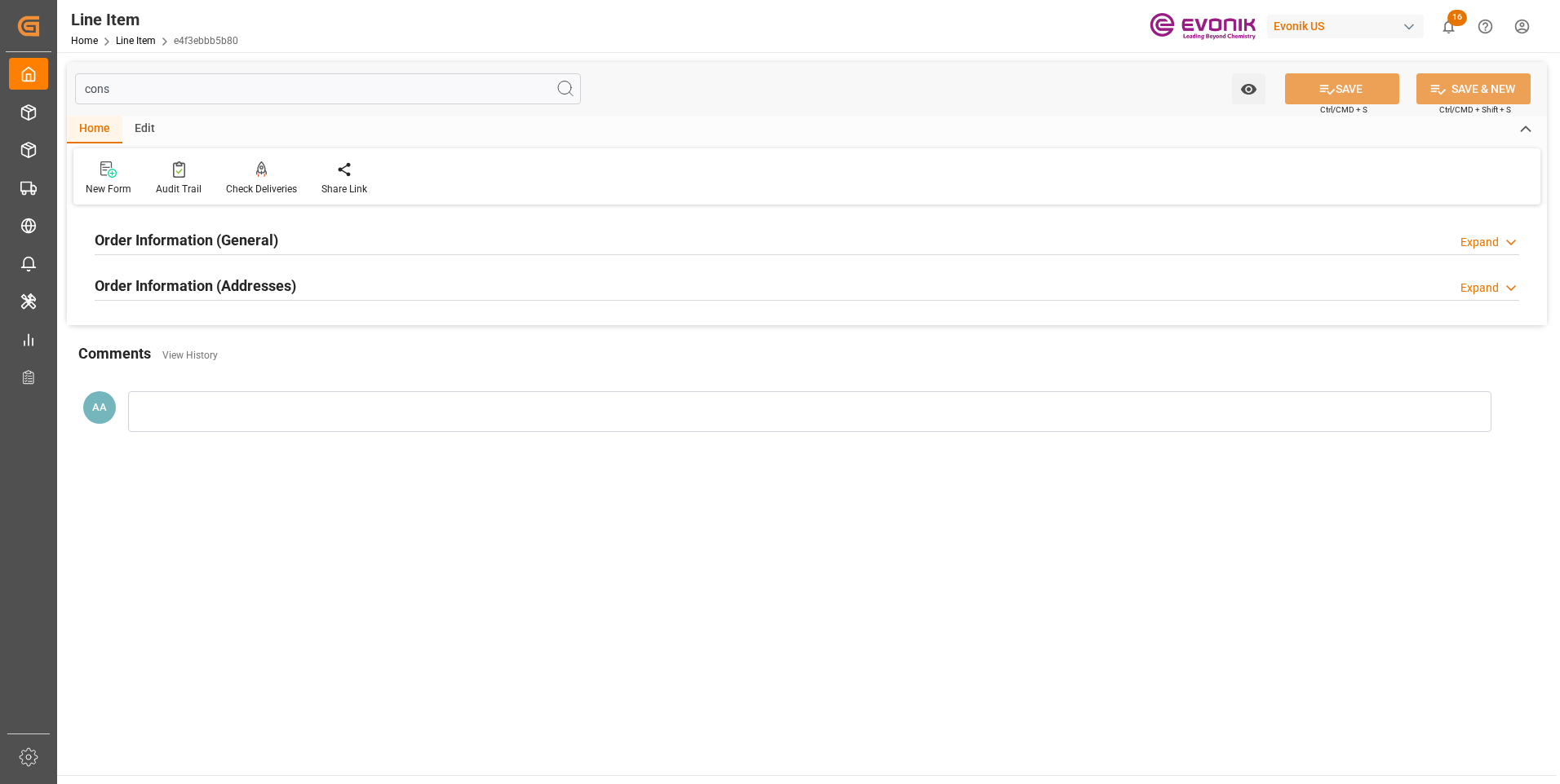
type input "cons"
click at [242, 243] on h2 "Order Information (General)" at bounding box center [186, 240] width 184 height 22
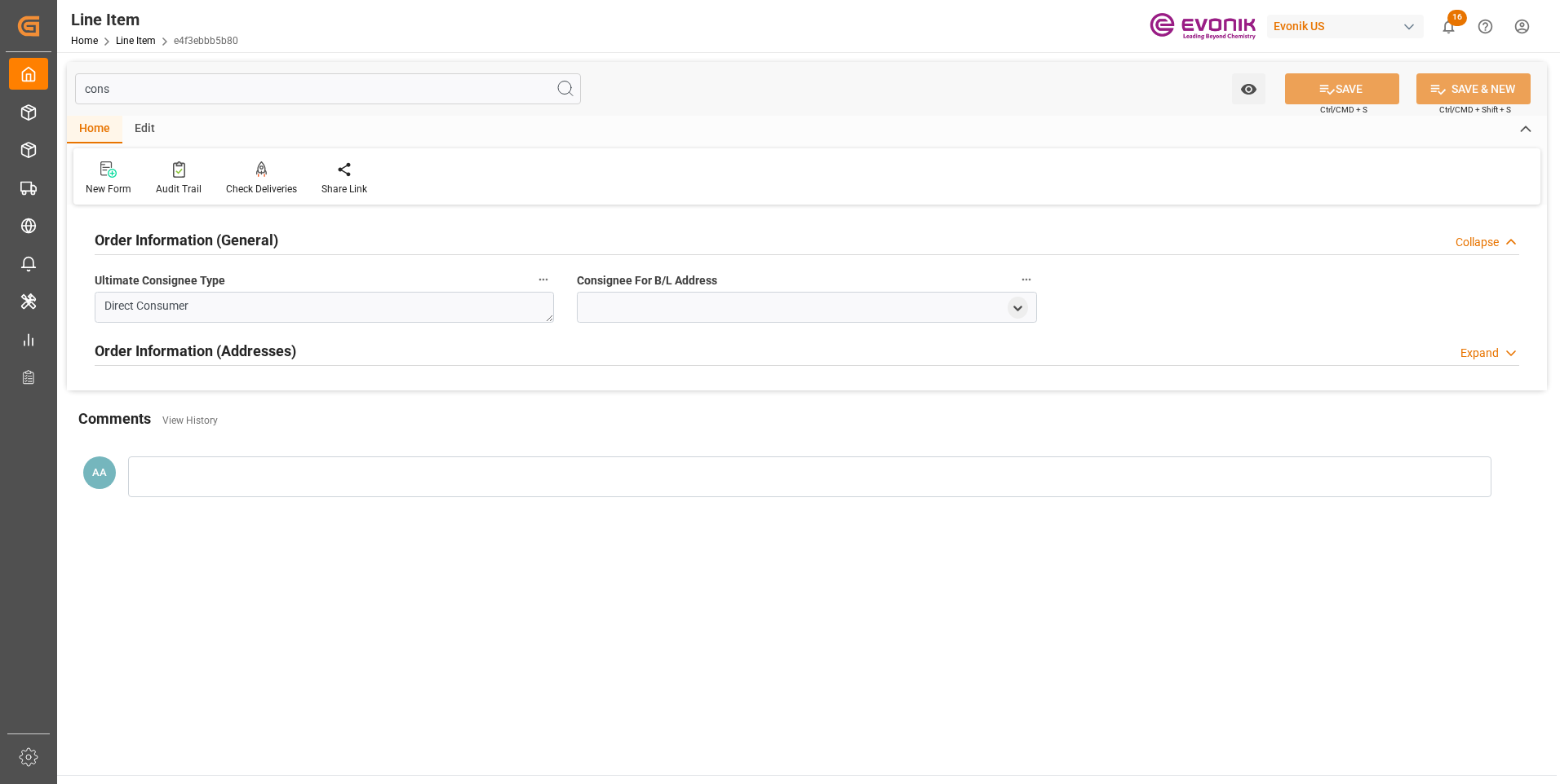
click at [230, 245] on h2 "Order Information (General)" at bounding box center [186, 240] width 184 height 22
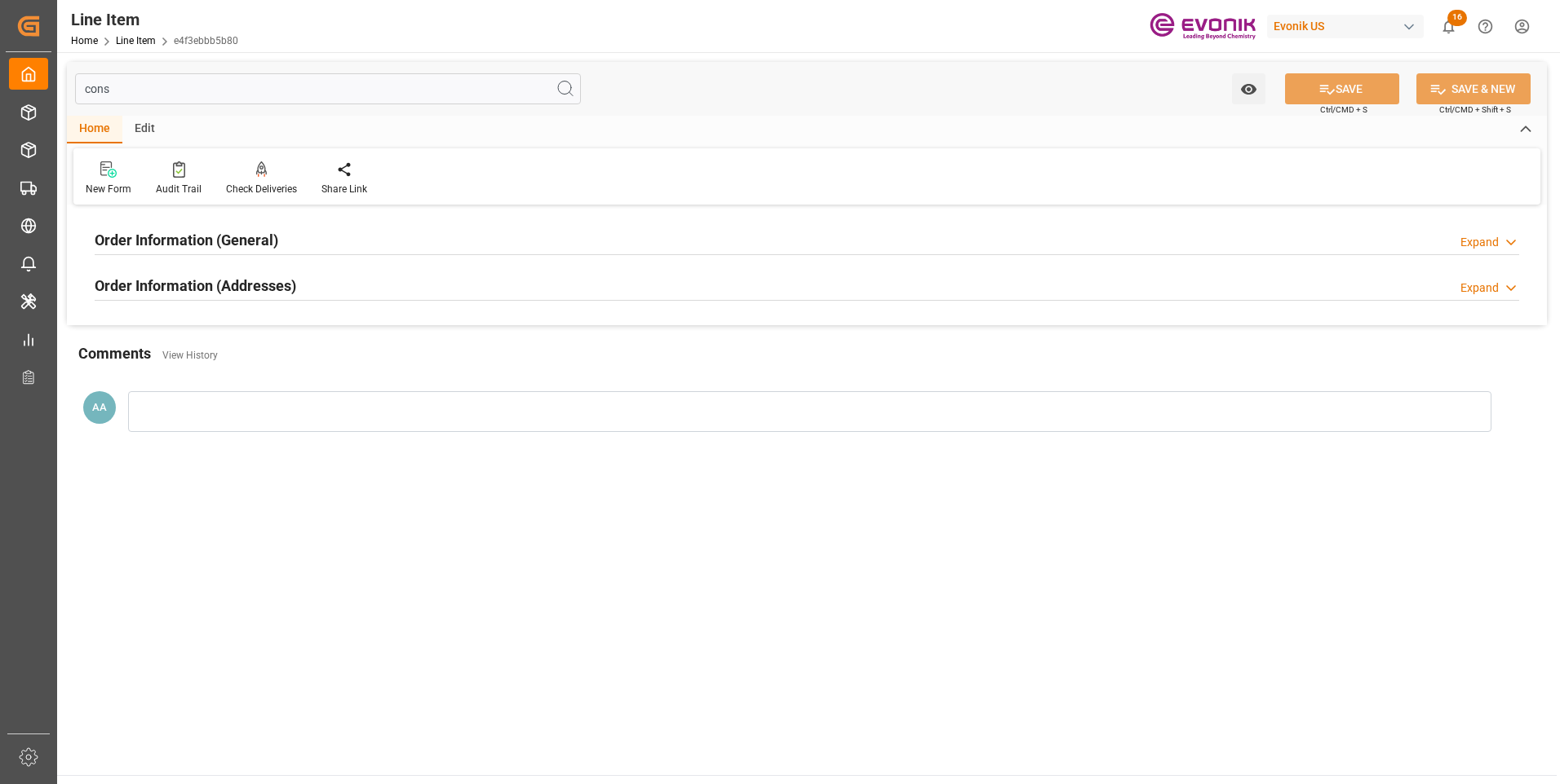
click at [1388, 285] on div "Order Information (Addresses) Expand" at bounding box center [806, 284] width 1424 height 31
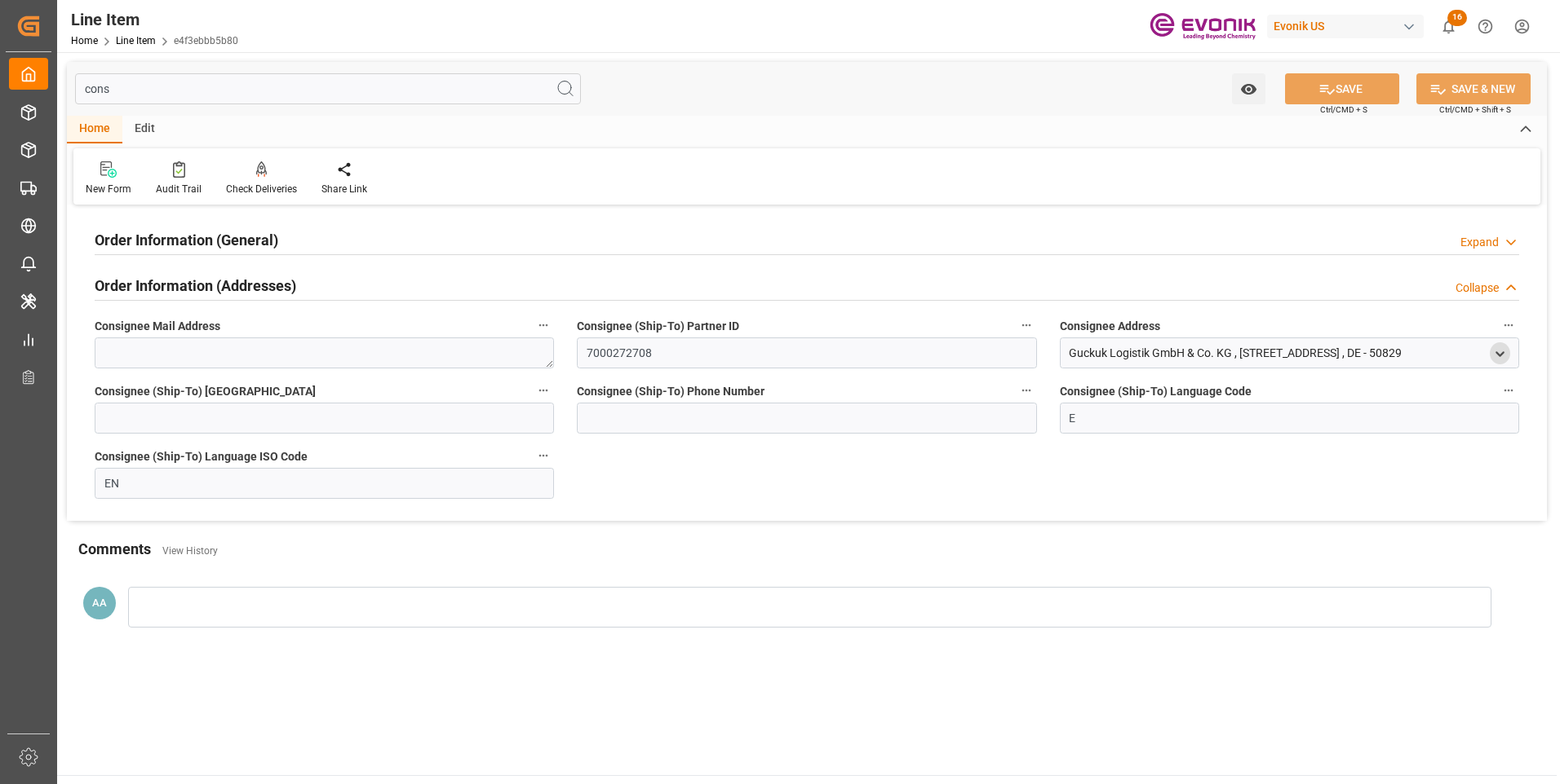
click at [1503, 356] on icon "open menu" at bounding box center [1500, 354] width 14 height 14
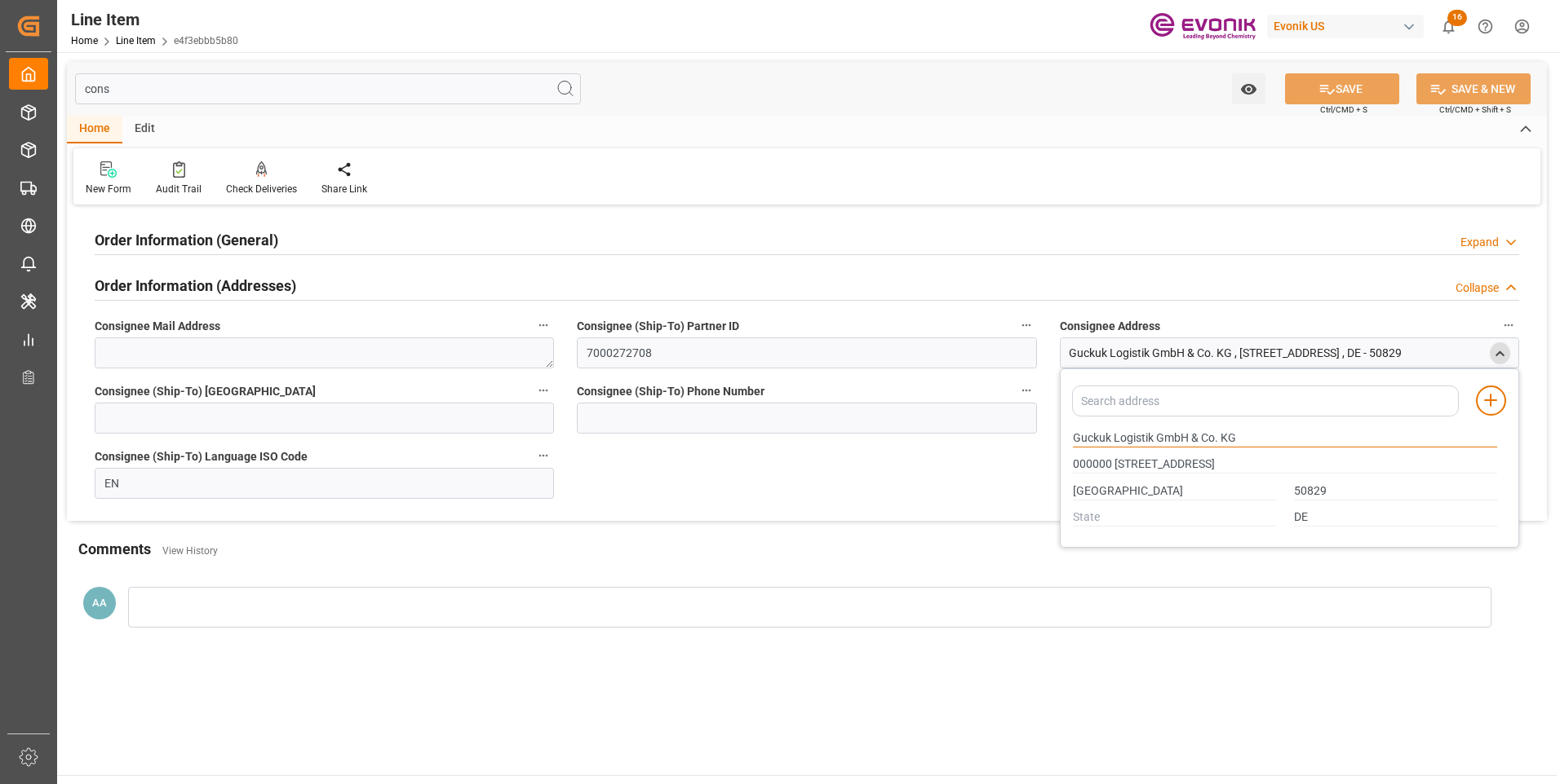
drag, startPoint x: 1074, startPoint y: 437, endPoint x: 1153, endPoint y: 436, distance: 79.0
click at [1153, 436] on input "Guckuk Logistik GmbH & Co. KG" at bounding box center [1284, 438] width 425 height 18
